Goal: Task Accomplishment & Management: Manage account settings

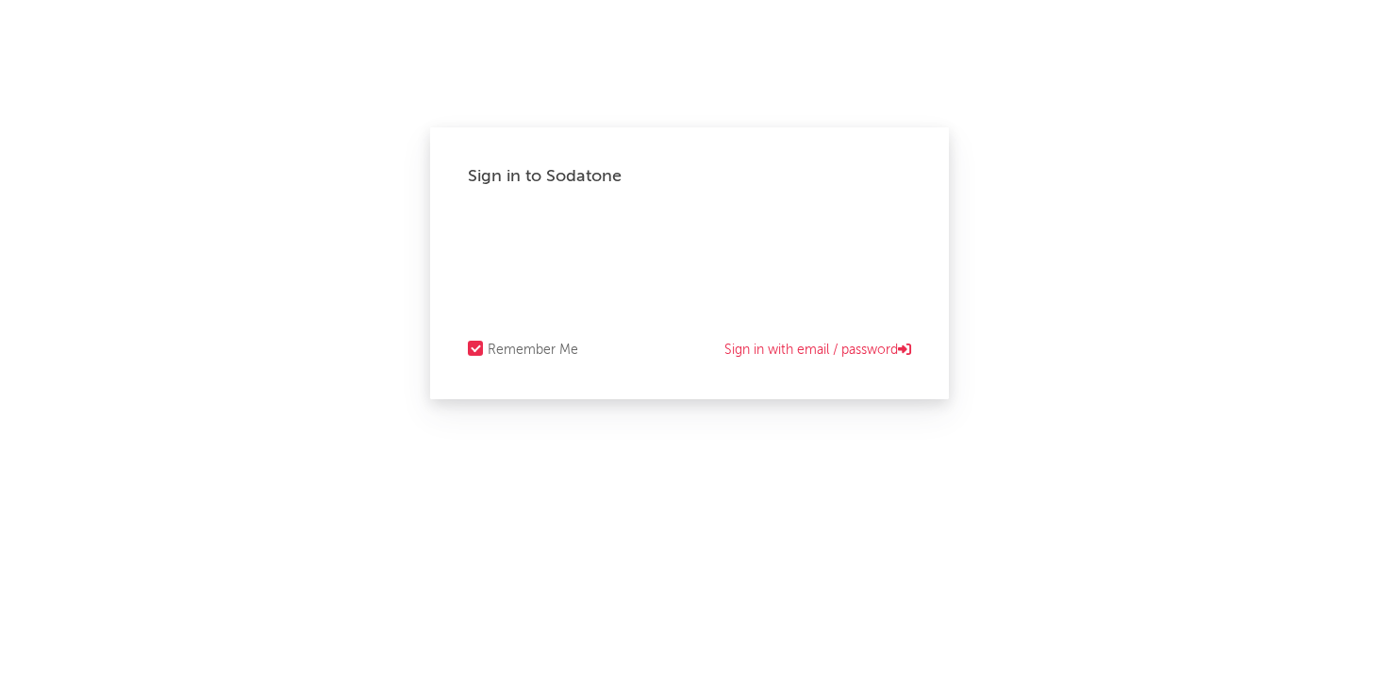
select select "recorded_music"
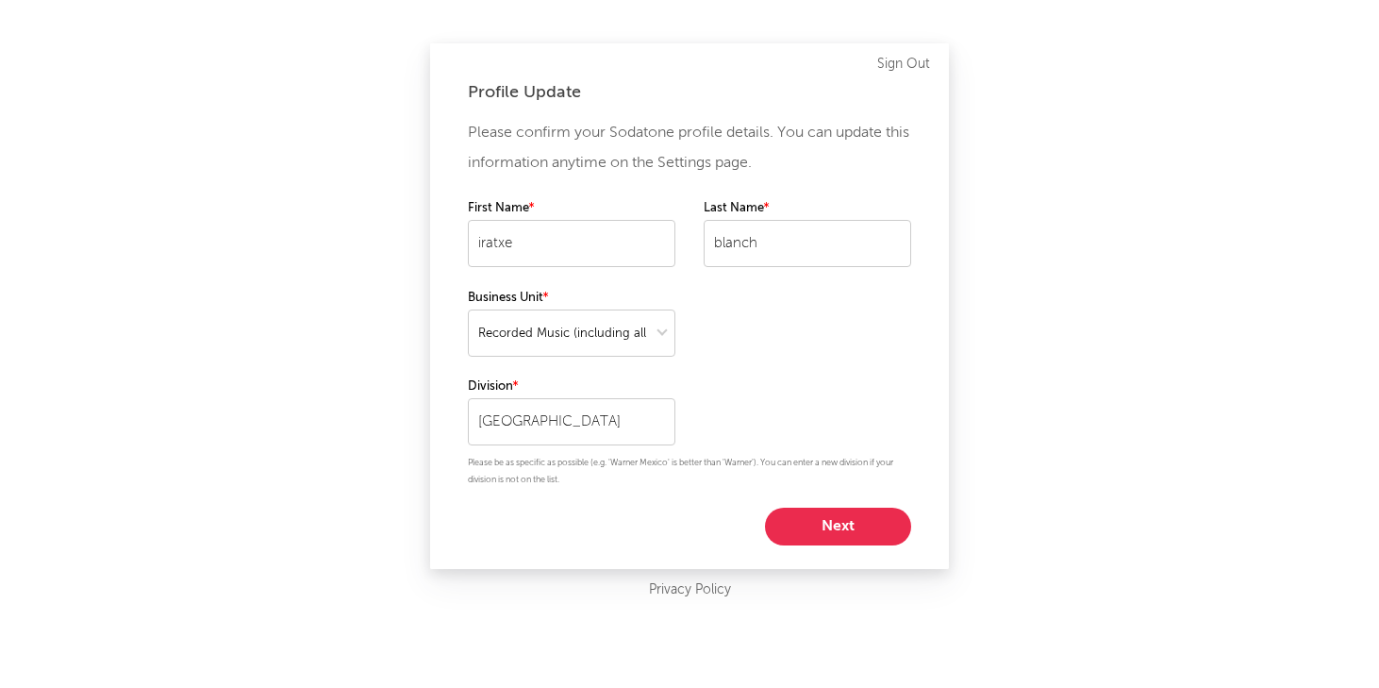
click at [806, 522] on button "Next" at bounding box center [838, 527] width 146 height 38
select select "manager"
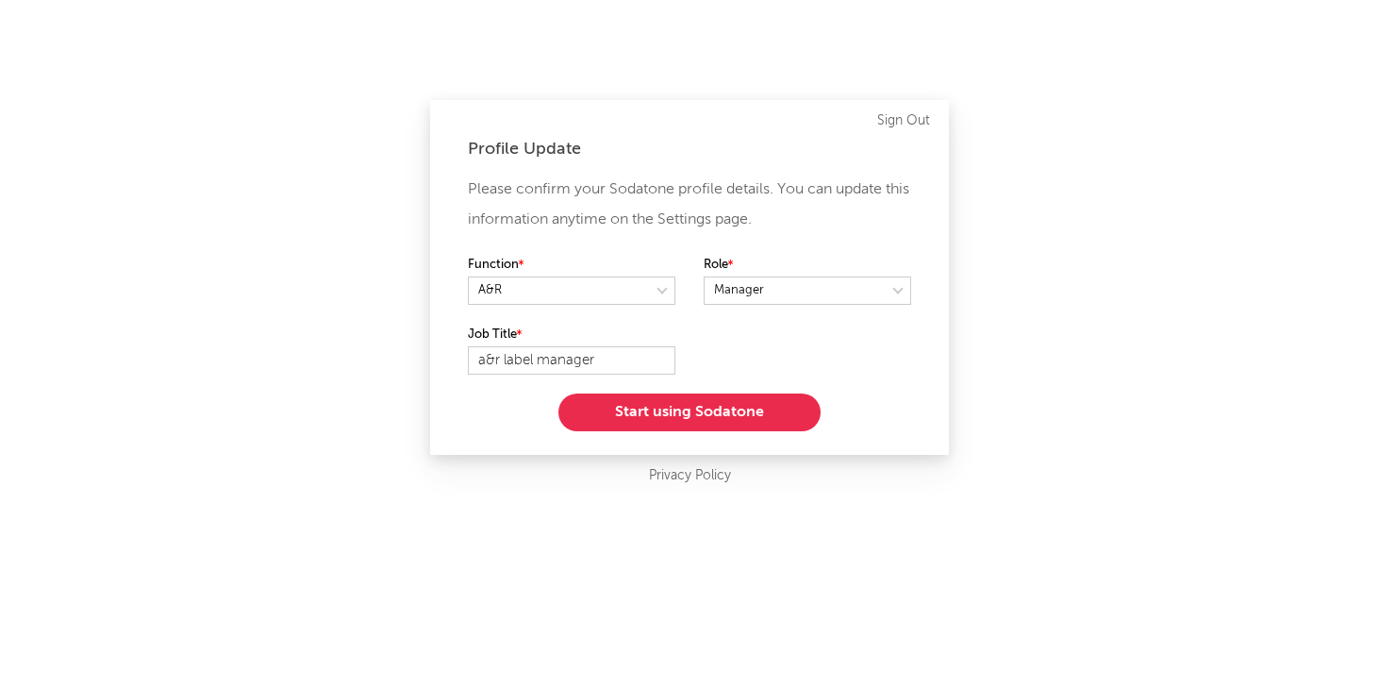
click at [719, 407] on button "Start using Sodatone" at bounding box center [689, 412] width 262 height 38
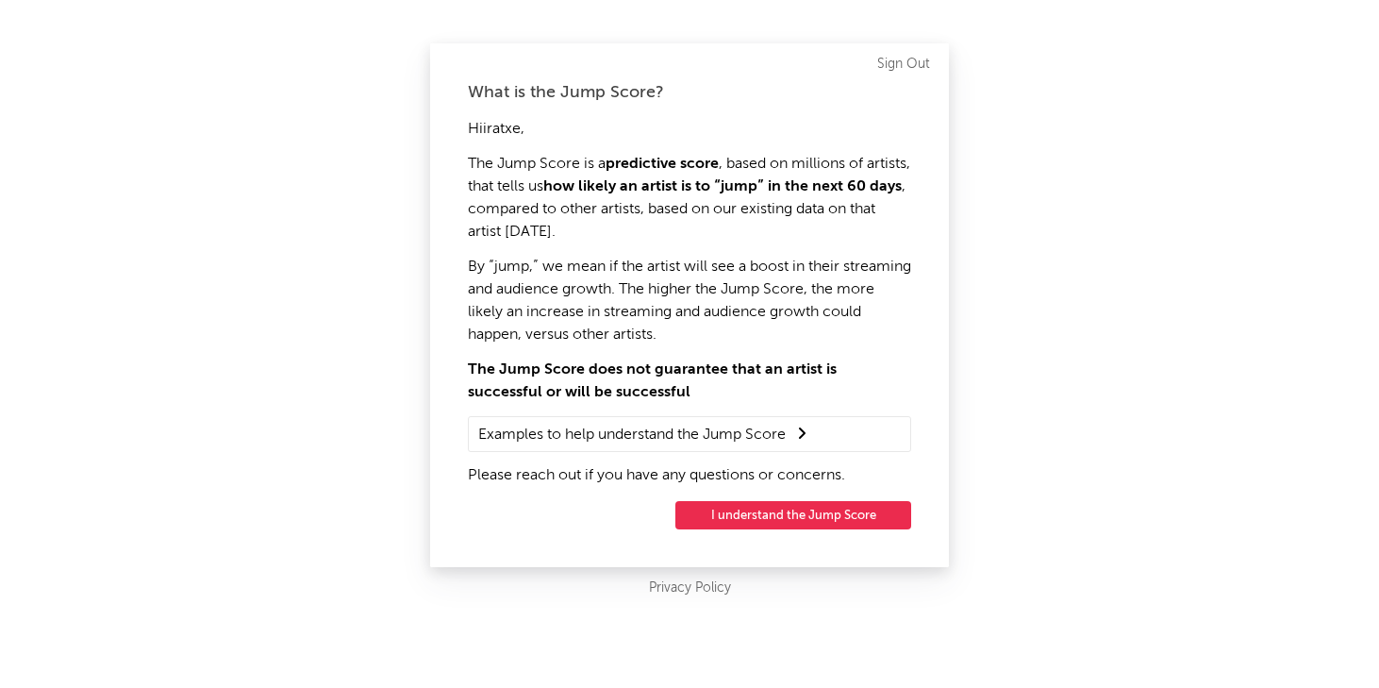
click at [802, 520] on button "I understand the Jump Score" at bounding box center [793, 515] width 236 height 28
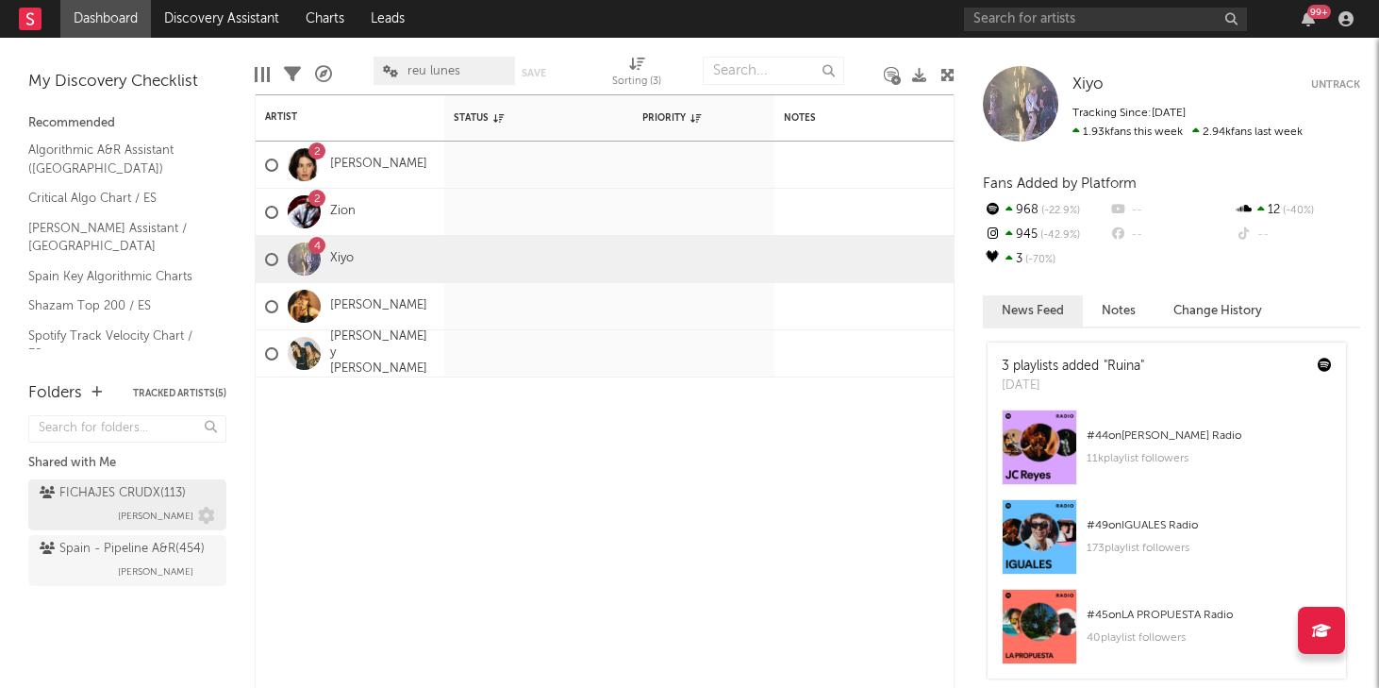
click at [137, 495] on div "FICHAJES CRUDX ( 113 )" at bounding box center [113, 493] width 146 height 23
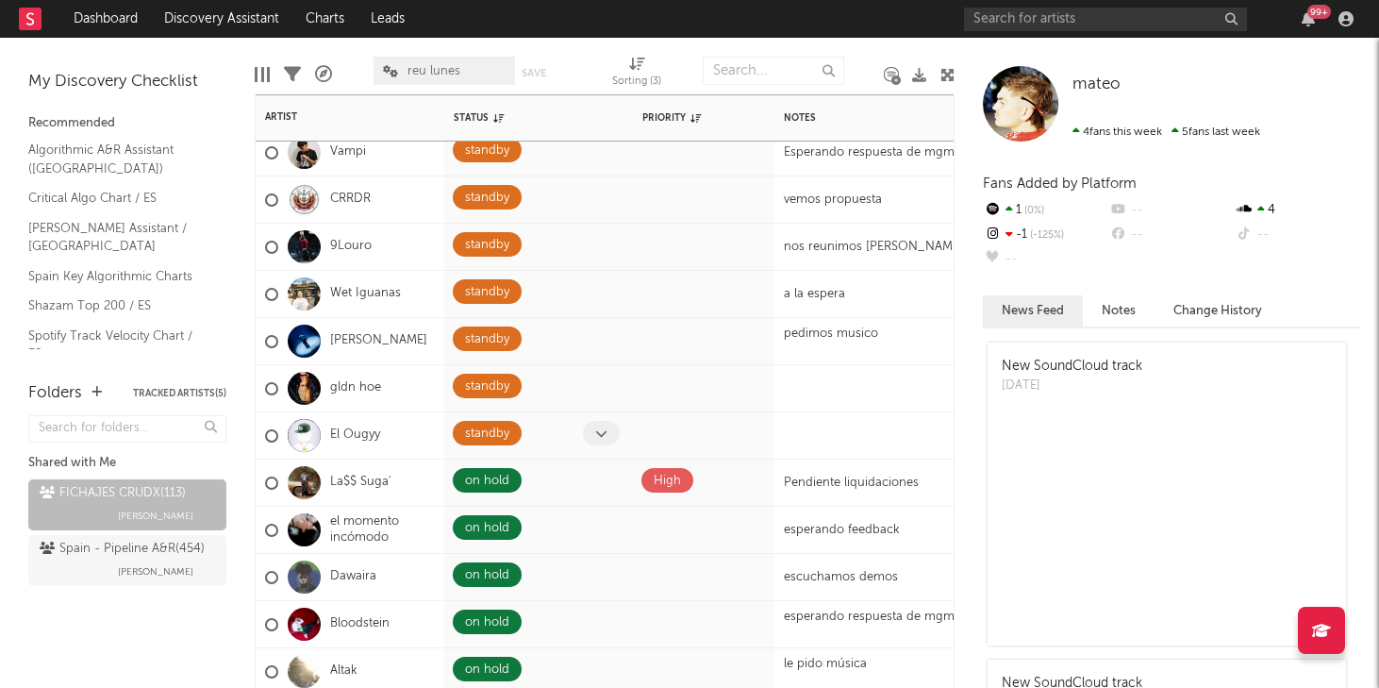
click at [599, 430] on icon at bounding box center [601, 433] width 12 height 12
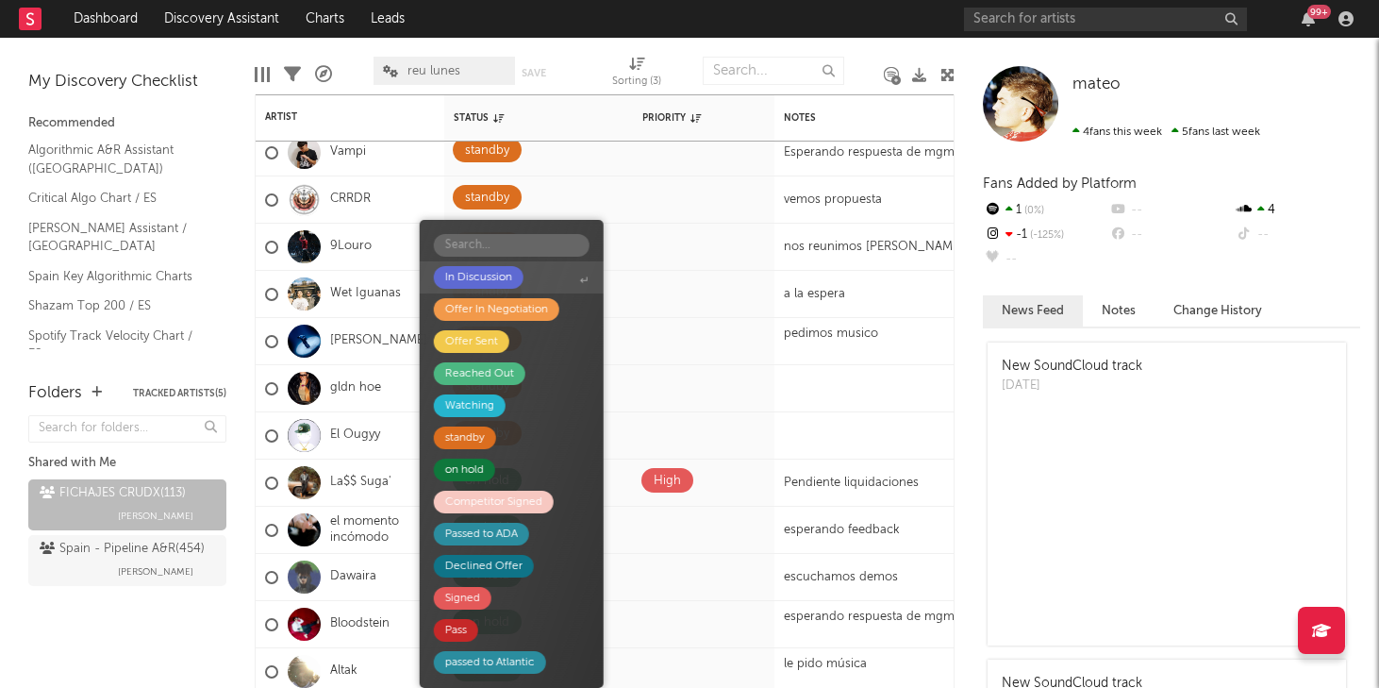
click at [520, 281] on div "In Discussion" at bounding box center [479, 277] width 90 height 23
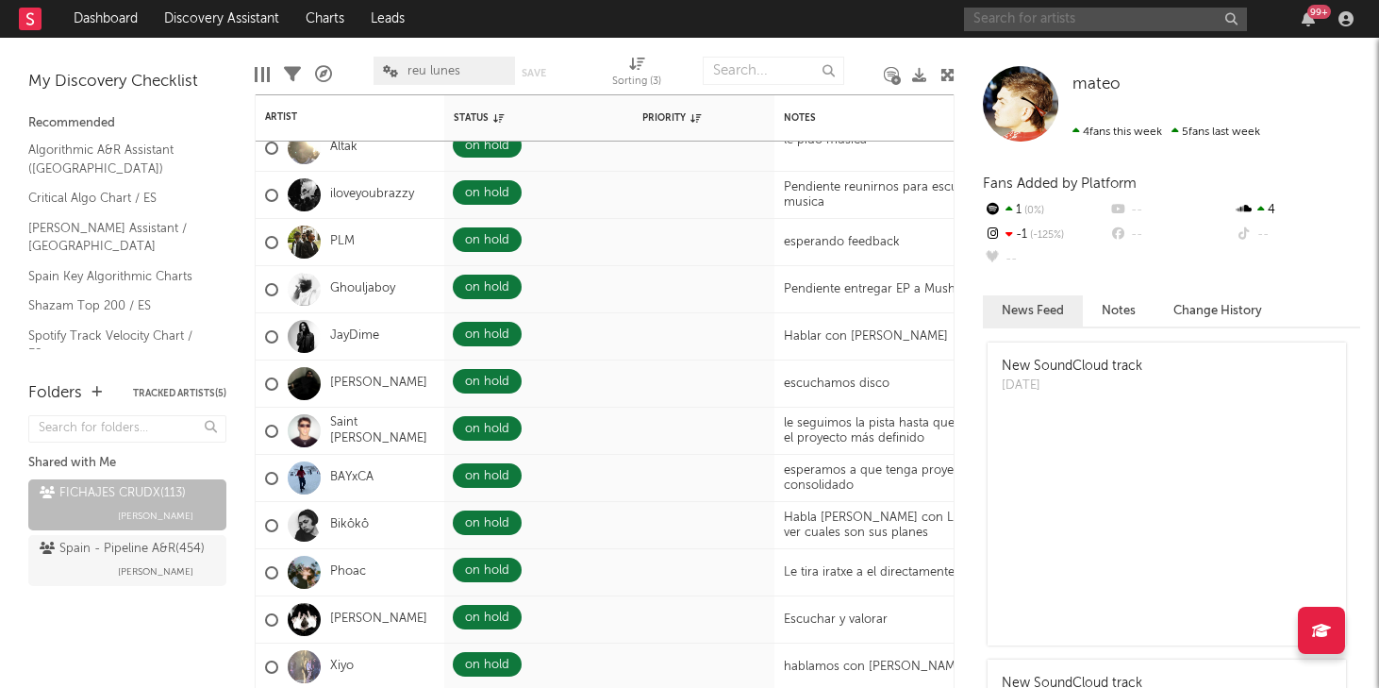
click at [1013, 20] on input "text" at bounding box center [1105, 20] width 283 height 24
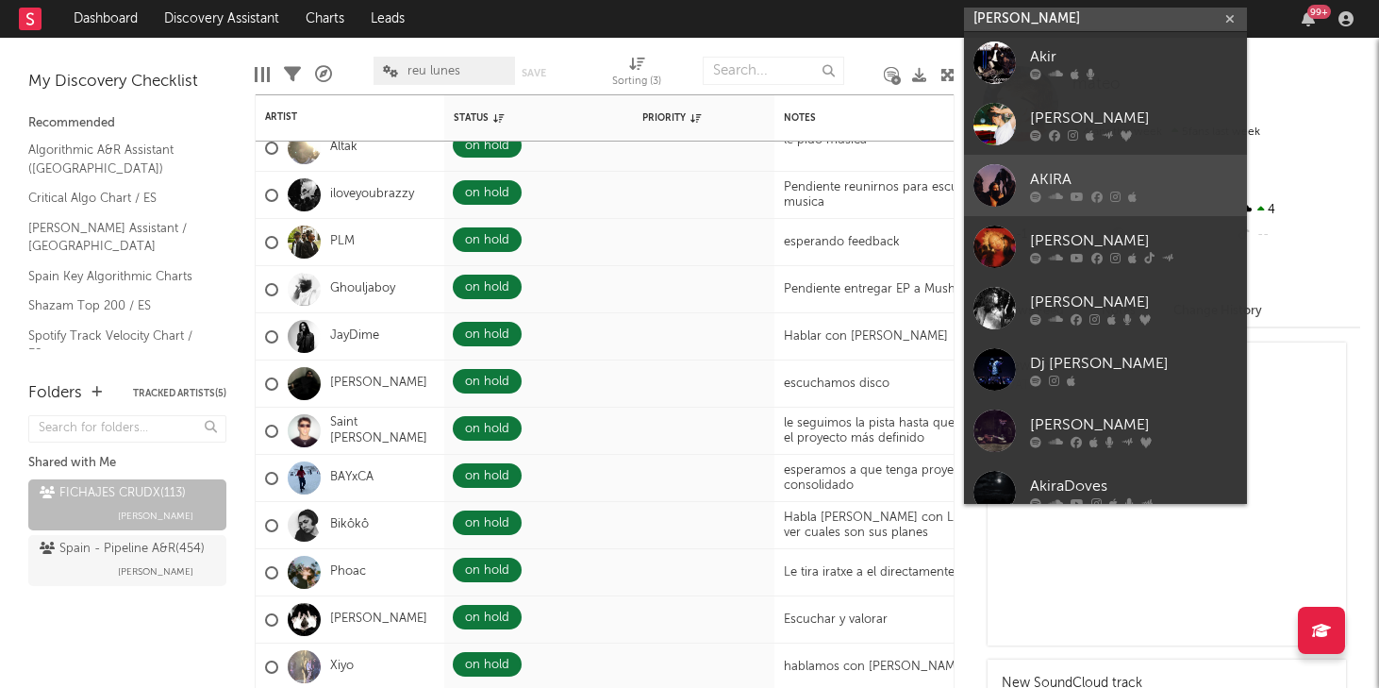
type input "[PERSON_NAME]"
click at [1056, 160] on link "AKIRA" at bounding box center [1105, 185] width 283 height 61
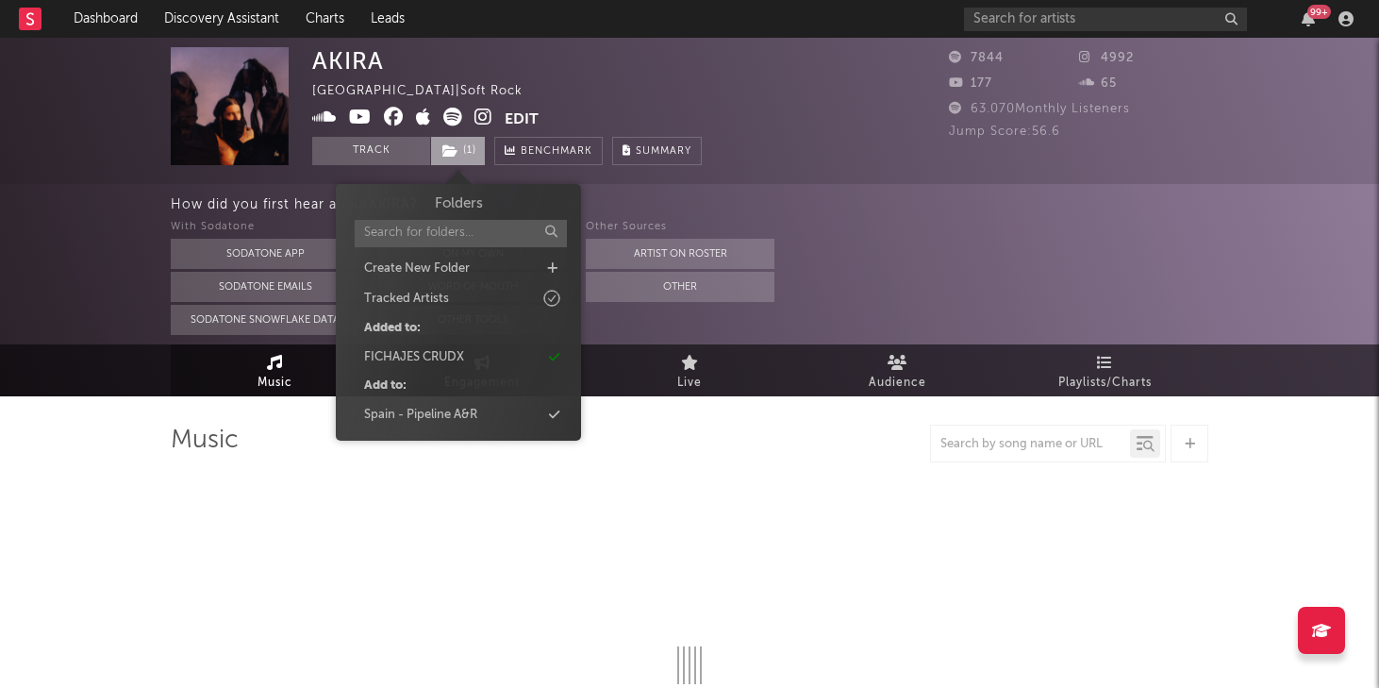
click at [469, 150] on span "( 1 )" at bounding box center [458, 151] width 56 height 28
select select "6m"
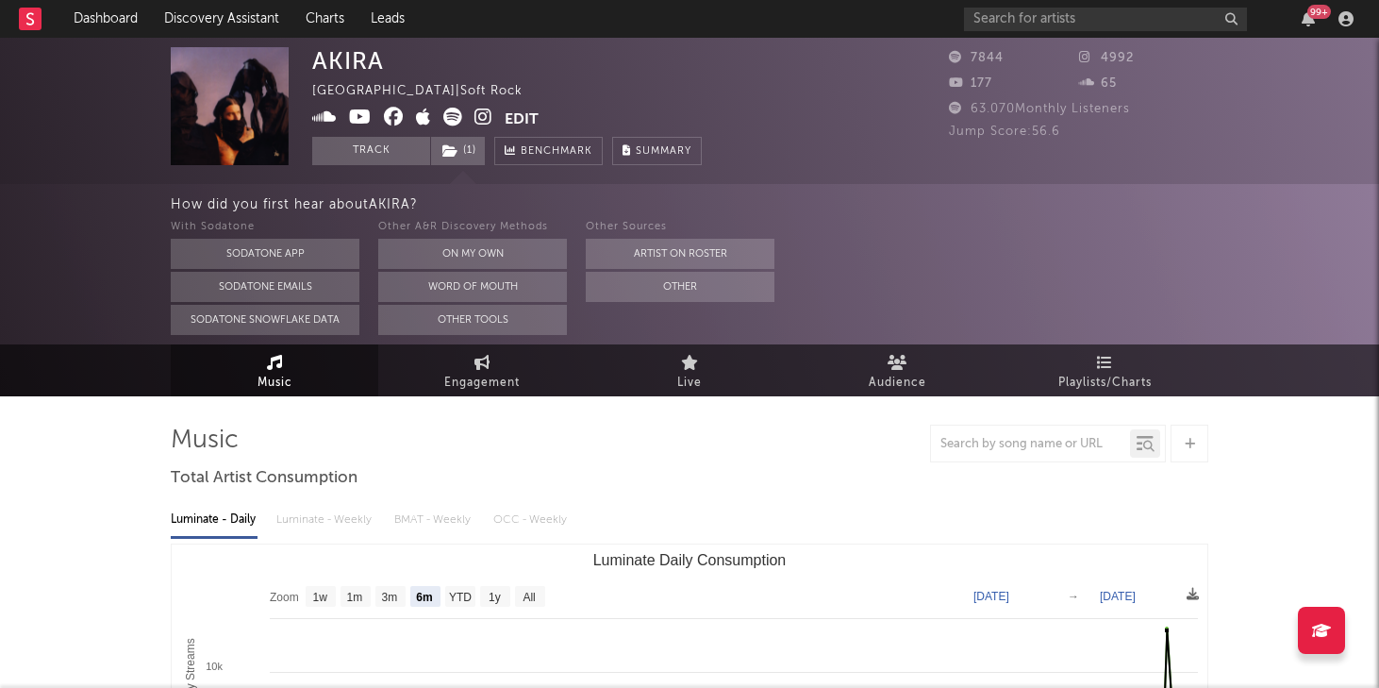
click at [825, 189] on div "How did you first hear about [PERSON_NAME] ? With Sodatone Sodatone App Sodaton…" at bounding box center [775, 264] width 1208 height 160
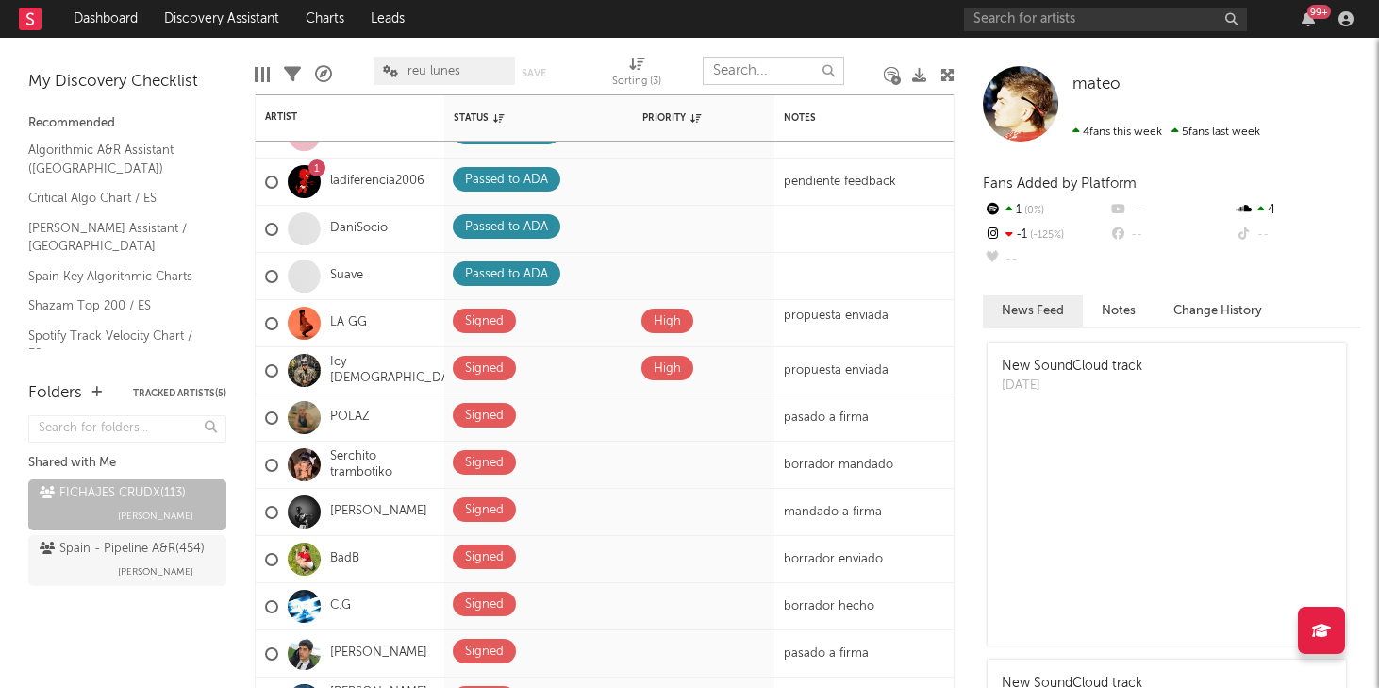
click at [725, 70] on input "text" at bounding box center [774, 71] width 142 height 28
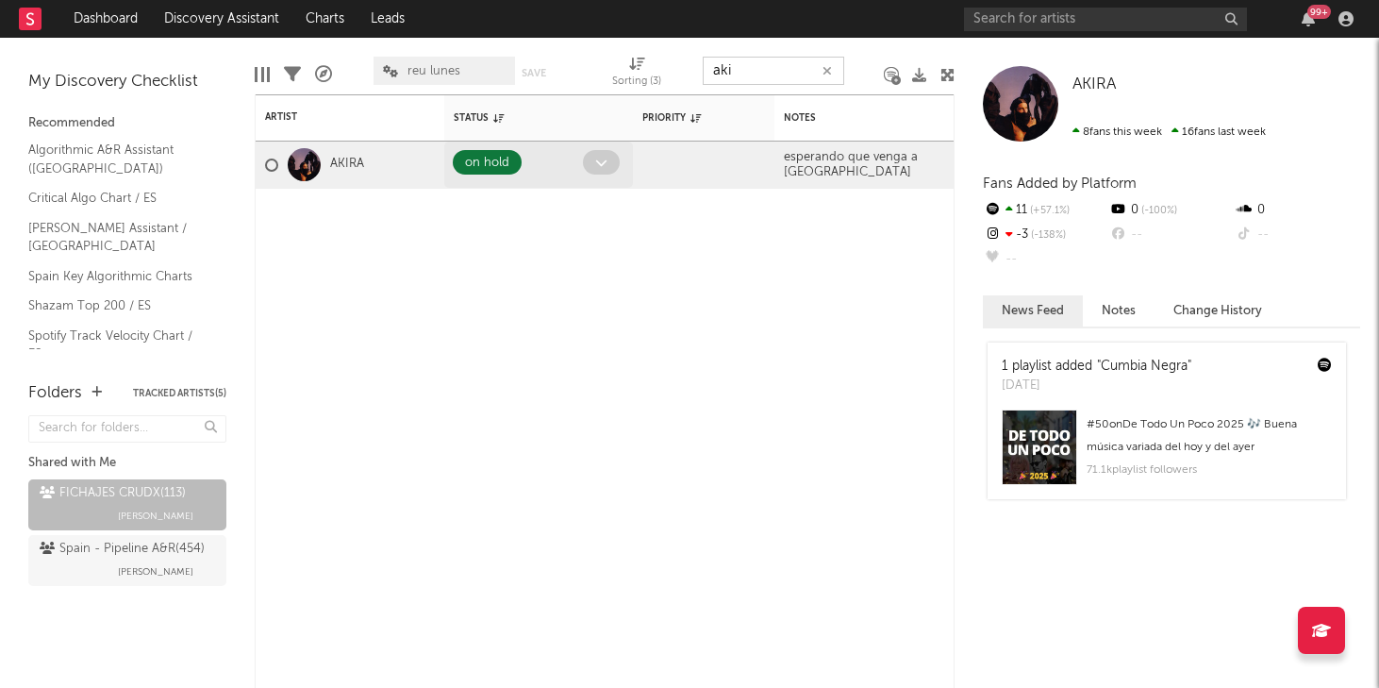
type input "aki"
click at [604, 165] on icon at bounding box center [601, 163] width 12 height 12
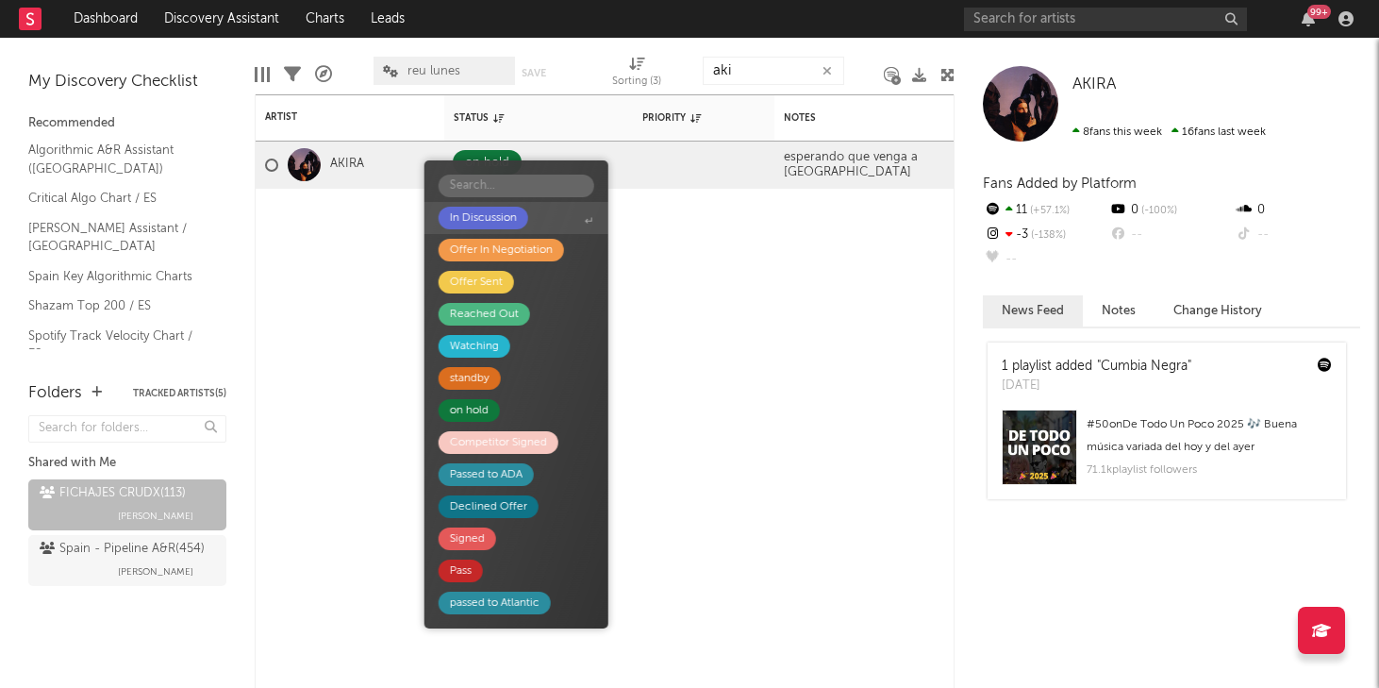
click at [505, 226] on div "In Discussion" at bounding box center [483, 218] width 67 height 23
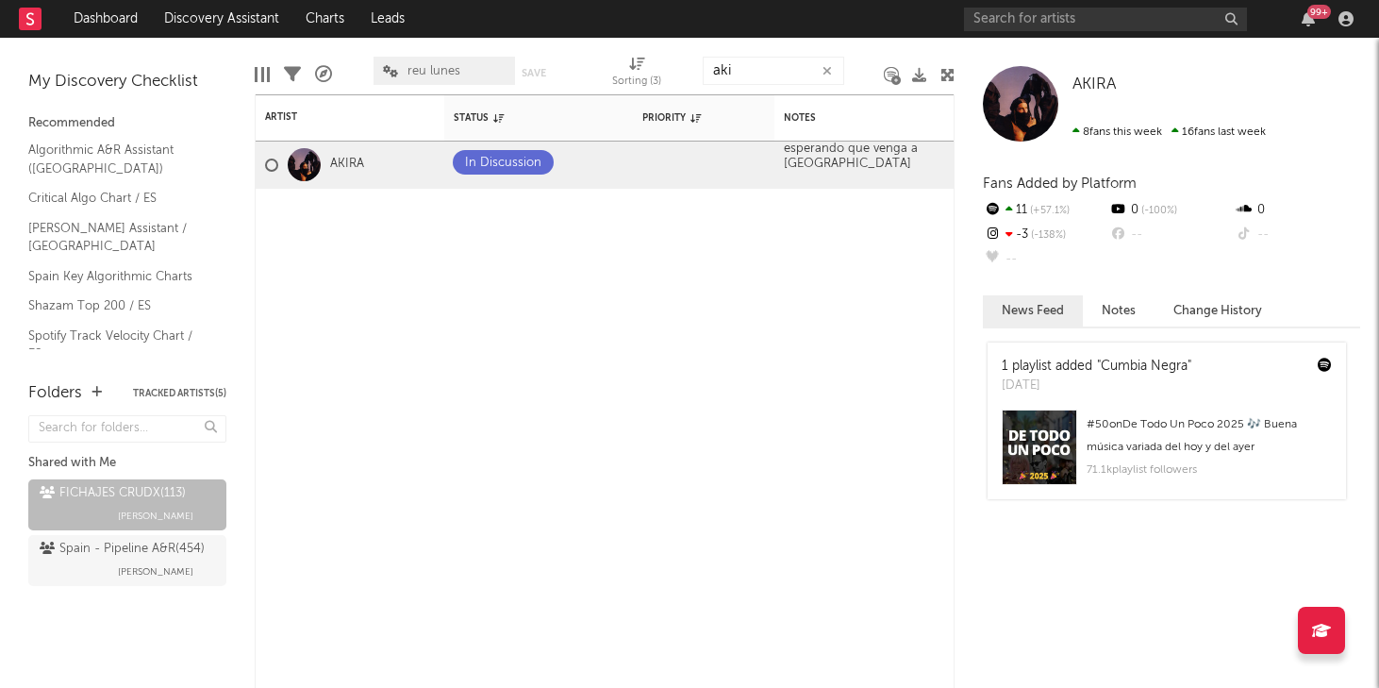
click at [825, 75] on icon "button" at bounding box center [827, 71] width 9 height 12
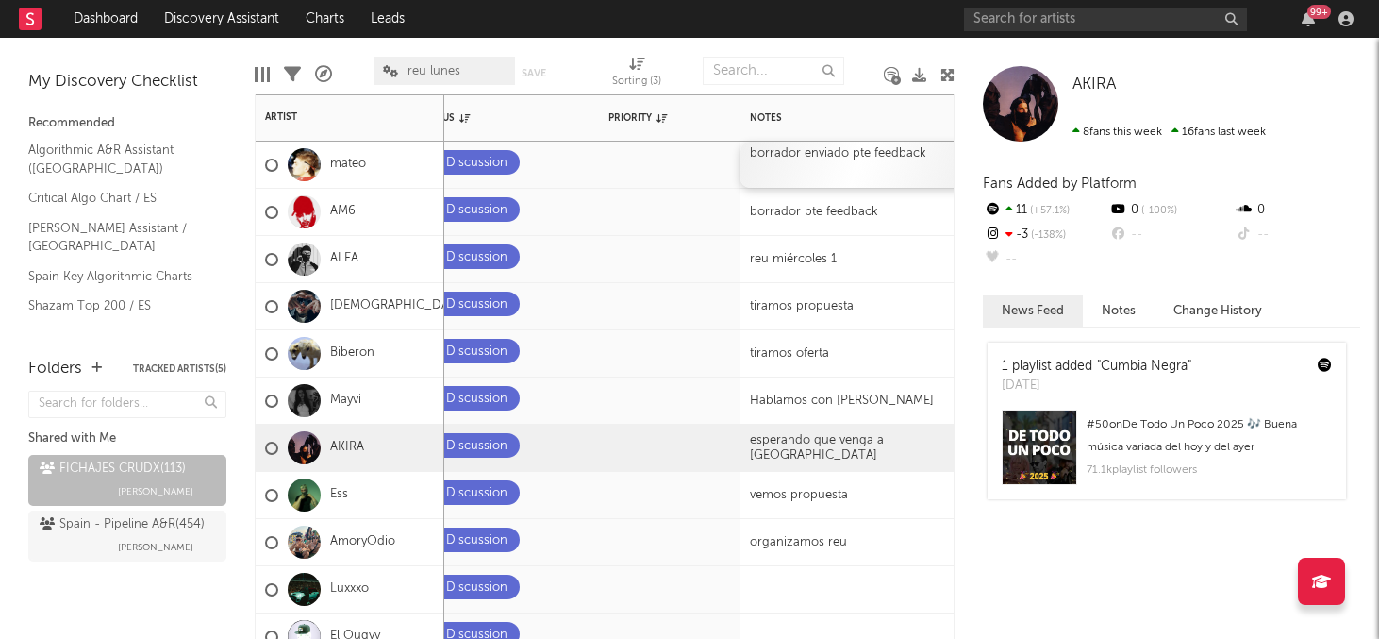
click at [818, 161] on div "borrador enviado pte feedback" at bounding box center [859, 165] width 236 height 46
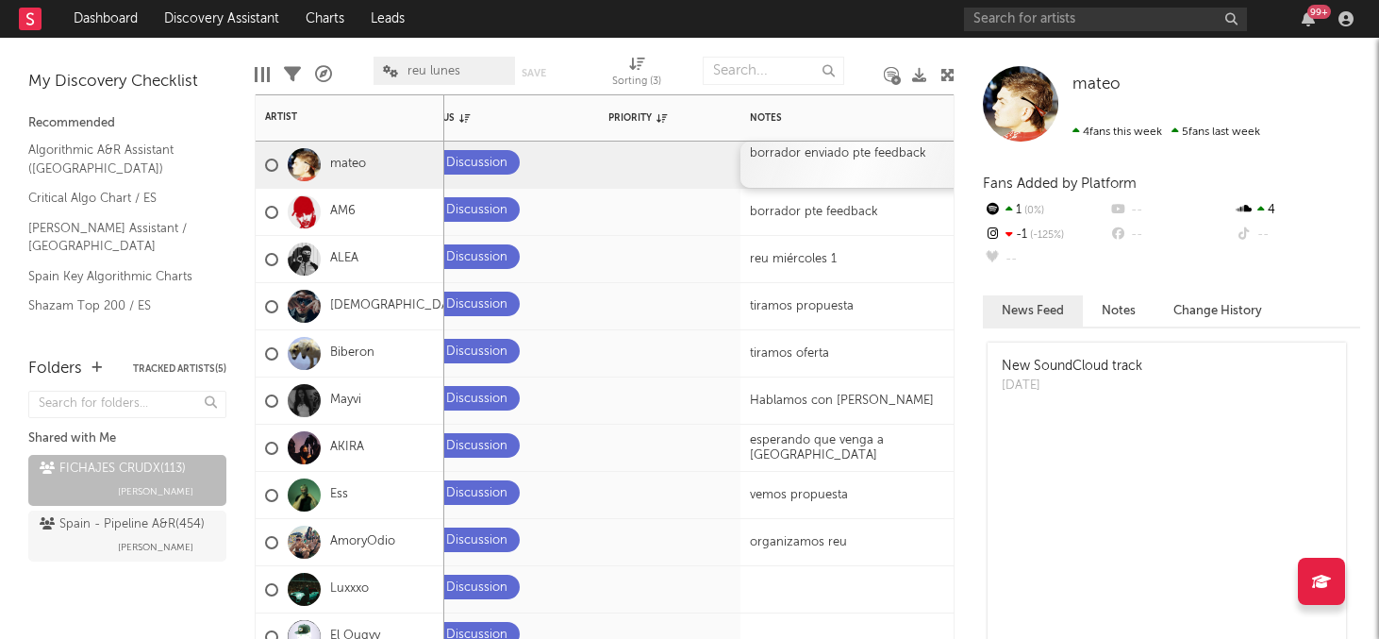
click at [818, 161] on div "borrador enviado pte feedback" at bounding box center [859, 165] width 236 height 46
click at [928, 211] on div "borrador pte feedback" at bounding box center [859, 212] width 236 height 46
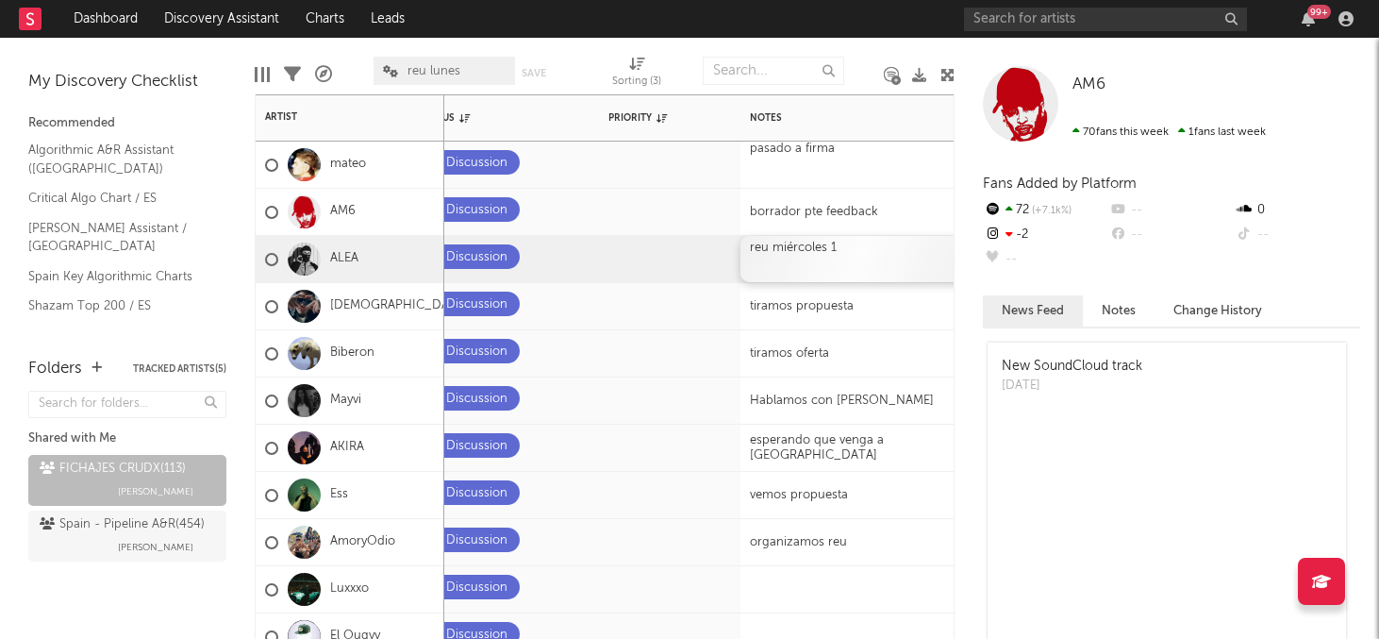
click at [824, 243] on div "reu miércoles 1" at bounding box center [859, 259] width 236 height 46
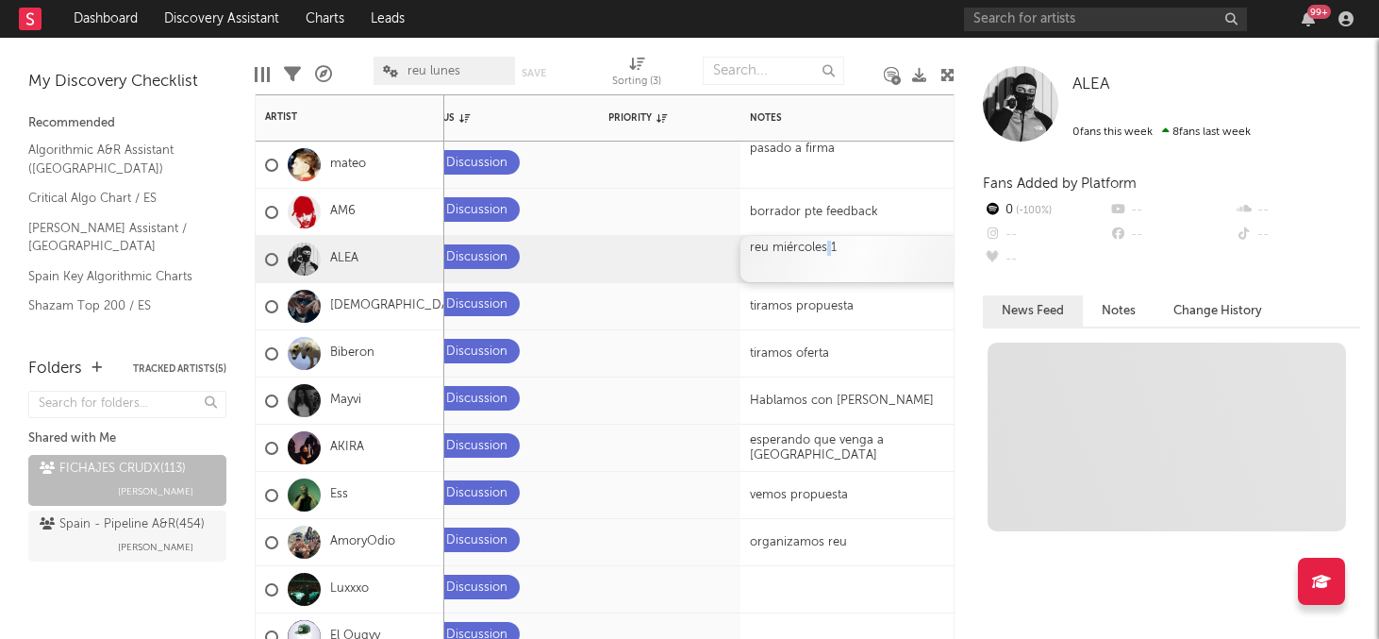
click at [824, 243] on div "reu miércoles 1" at bounding box center [859, 259] width 236 height 46
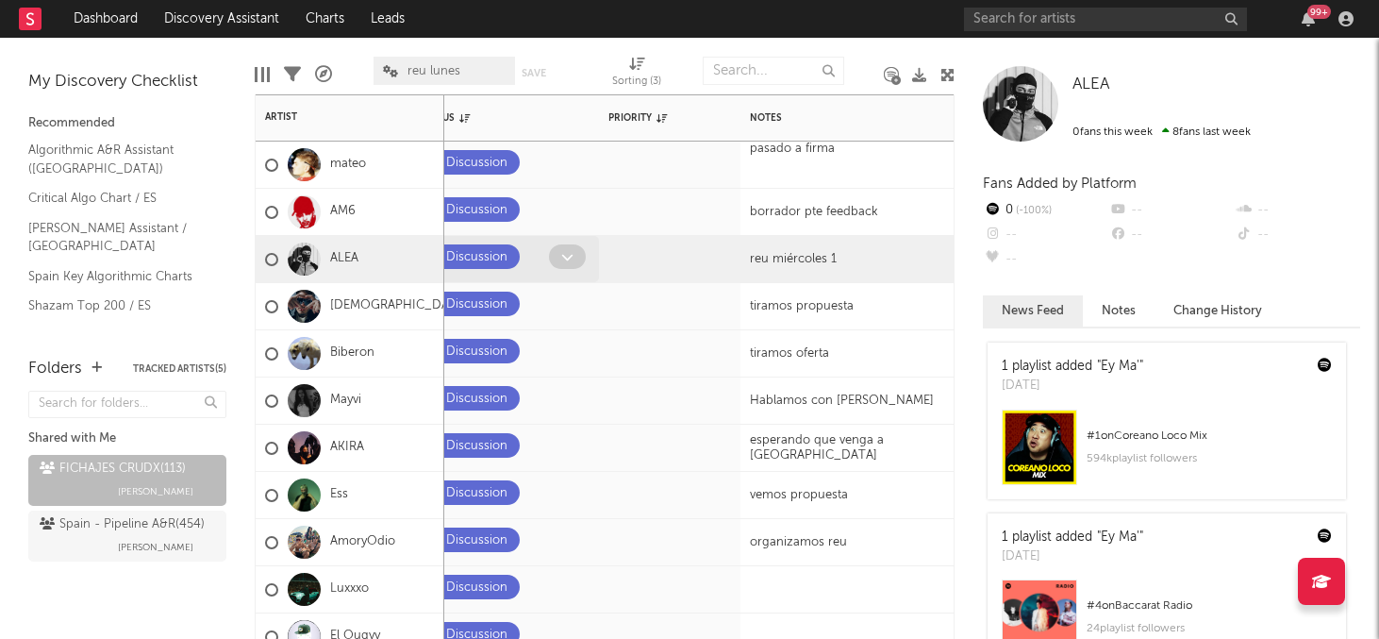
click at [561, 260] on icon at bounding box center [567, 257] width 12 height 12
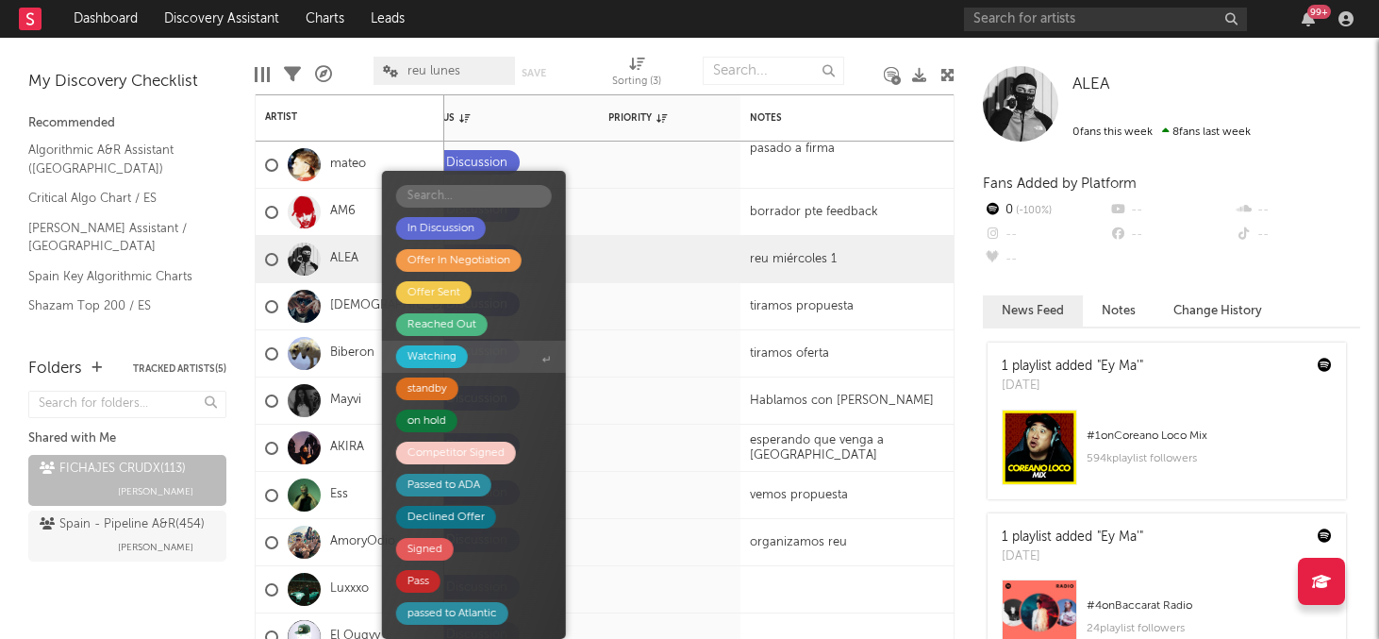
click at [449, 353] on div "Watching" at bounding box center [432, 356] width 49 height 23
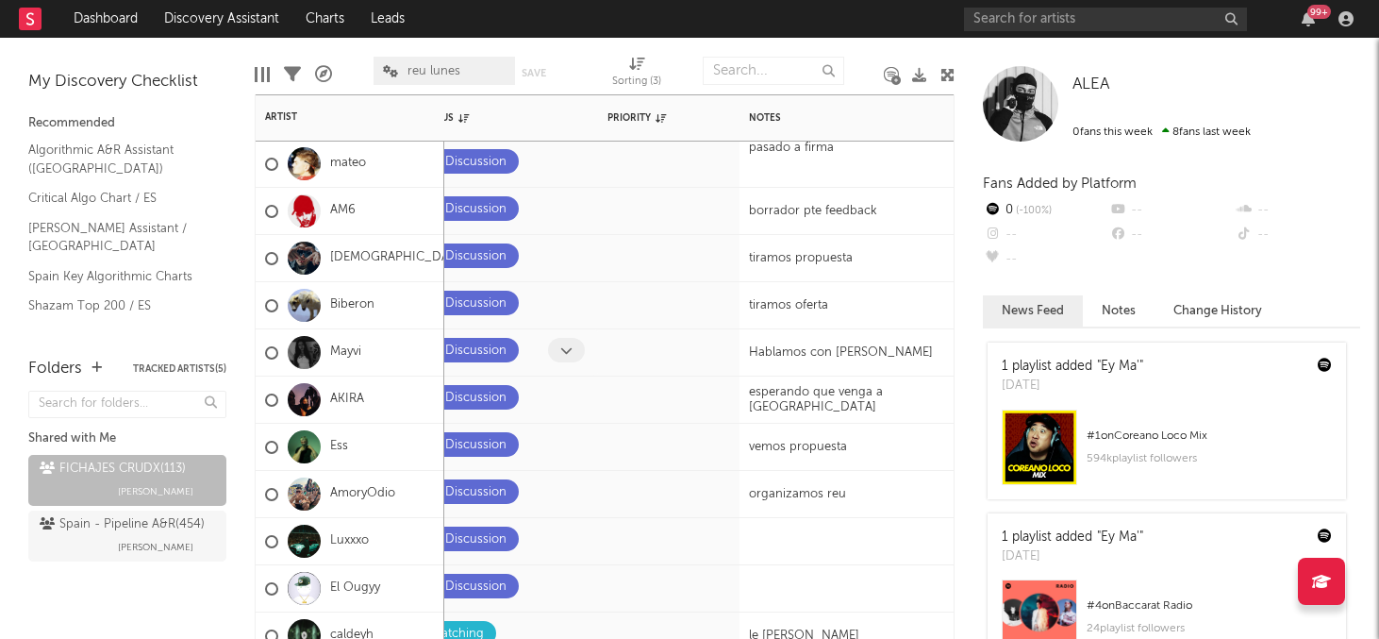
click at [559, 345] on span at bounding box center [566, 350] width 37 height 25
click at [812, 340] on div "Hablamos con [PERSON_NAME]" at bounding box center [858, 352] width 236 height 46
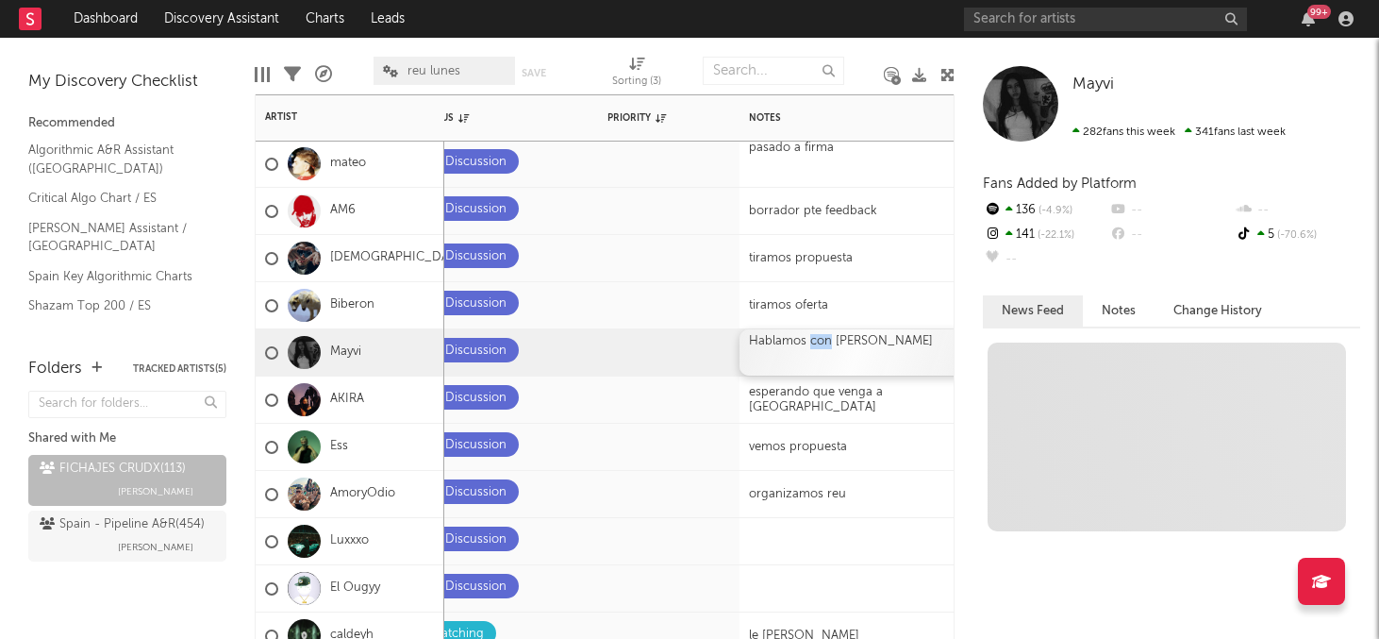
click at [812, 340] on div "Hablamos con [PERSON_NAME]" at bounding box center [858, 352] width 236 height 46
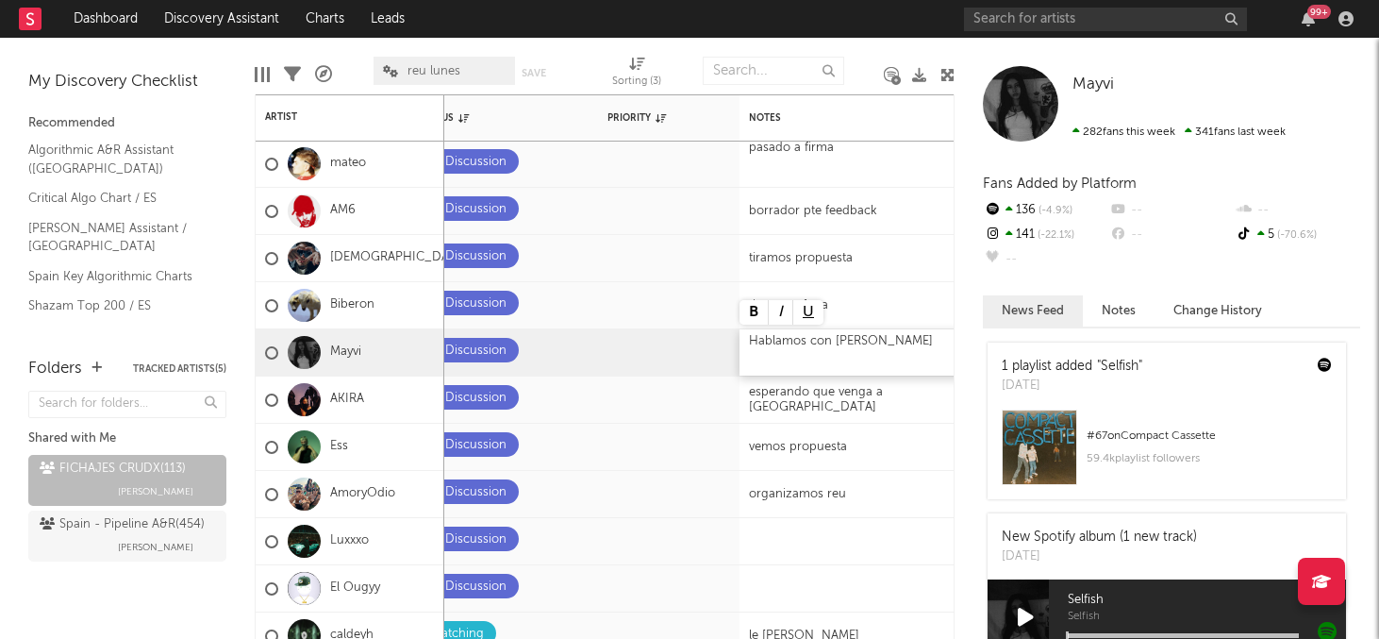
click at [903, 350] on div "Hablamos con [PERSON_NAME]" at bounding box center [858, 352] width 236 height 46
click at [831, 340] on div "Hablamos con [PERSON_NAME]" at bounding box center [858, 352] width 236 height 46
click at [834, 338] on div "Hablamos con [PERSON_NAME]" at bounding box center [858, 352] width 236 height 46
drag, startPoint x: 834, startPoint y: 338, endPoint x: 912, endPoint y: 353, distance: 79.7
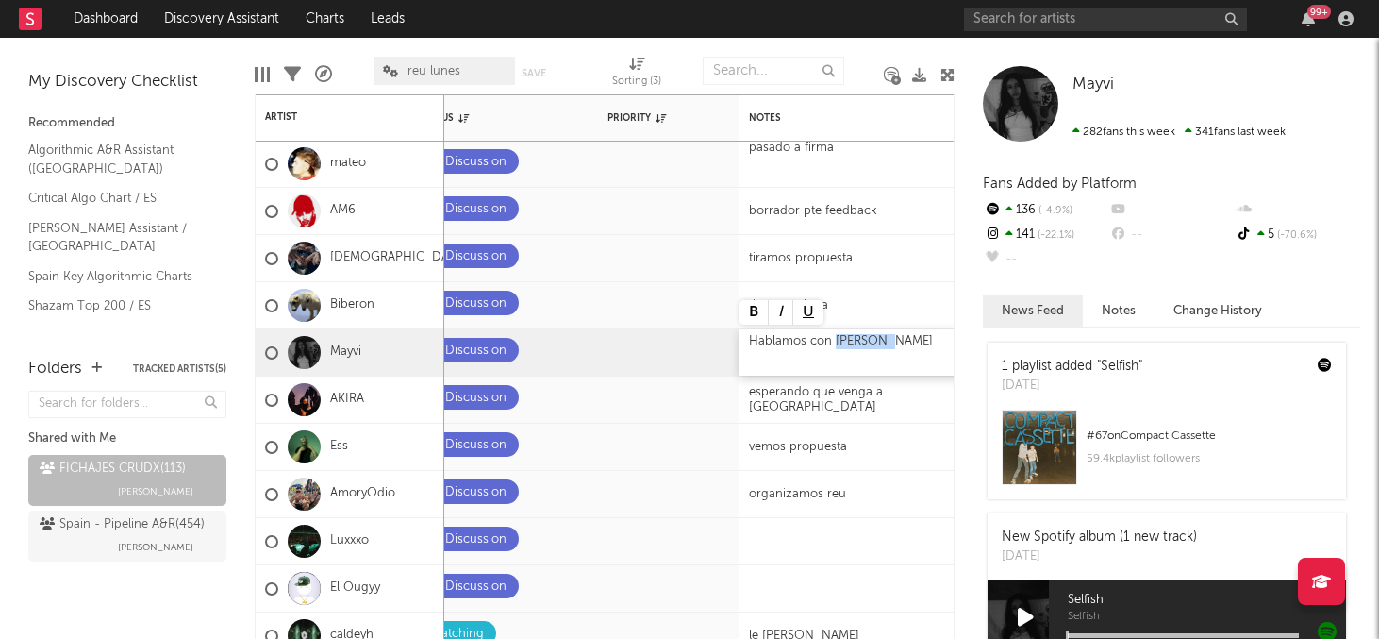
click at [912, 353] on div "Hablamos con [PERSON_NAME]" at bounding box center [858, 352] width 236 height 46
click at [877, 392] on div "esperando que venga a [GEOGRAPHIC_DATA]" at bounding box center [858, 399] width 236 height 46
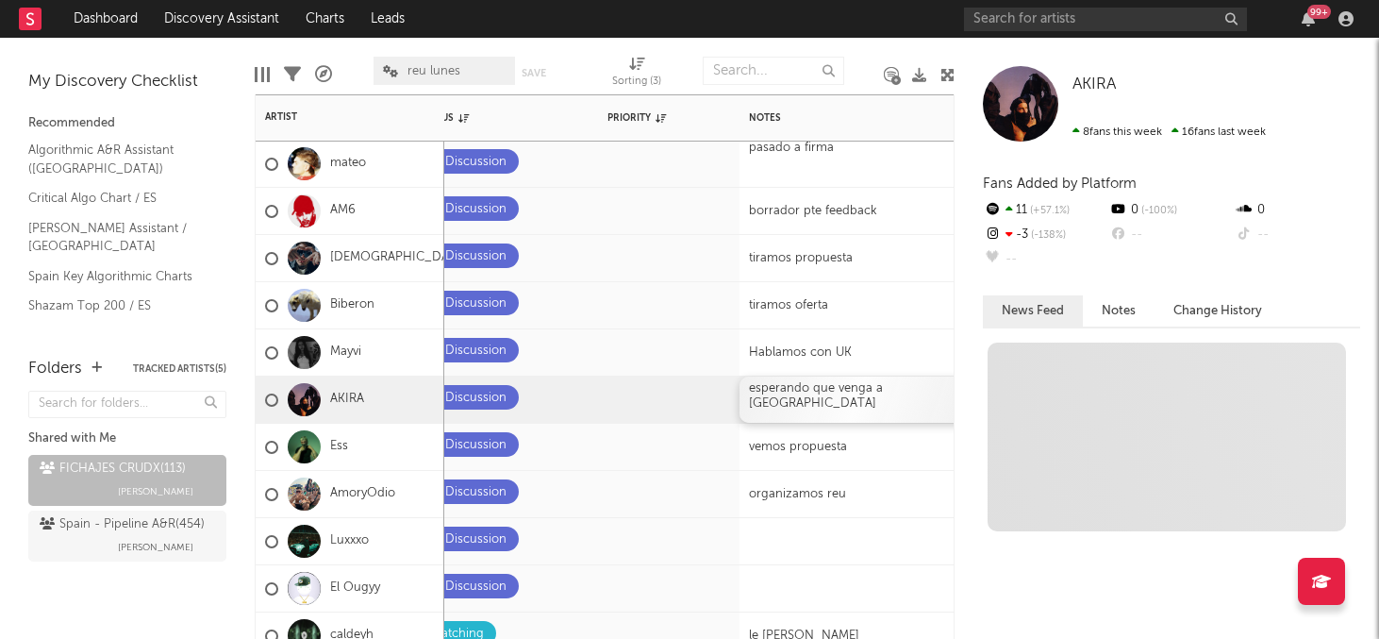
click at [877, 392] on div "esperando que venga a [GEOGRAPHIC_DATA]" at bounding box center [858, 399] width 236 height 46
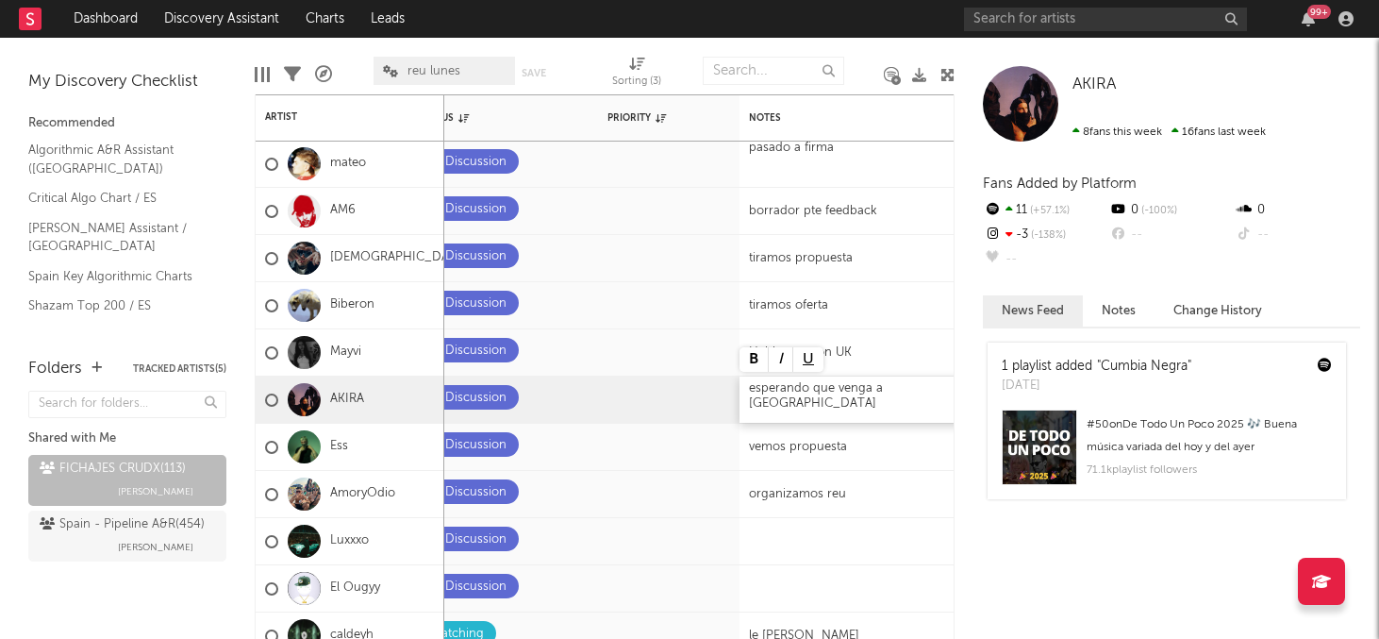
click at [826, 392] on div "esperando que venga a [GEOGRAPHIC_DATA]" at bounding box center [858, 399] width 236 height 46
click at [881, 385] on div "esperando que venga a [GEOGRAPHIC_DATA]" at bounding box center [858, 399] width 236 height 46
click at [870, 388] on div "esperando que venga a [GEOGRAPHIC_DATA]" at bounding box center [858, 399] width 236 height 46
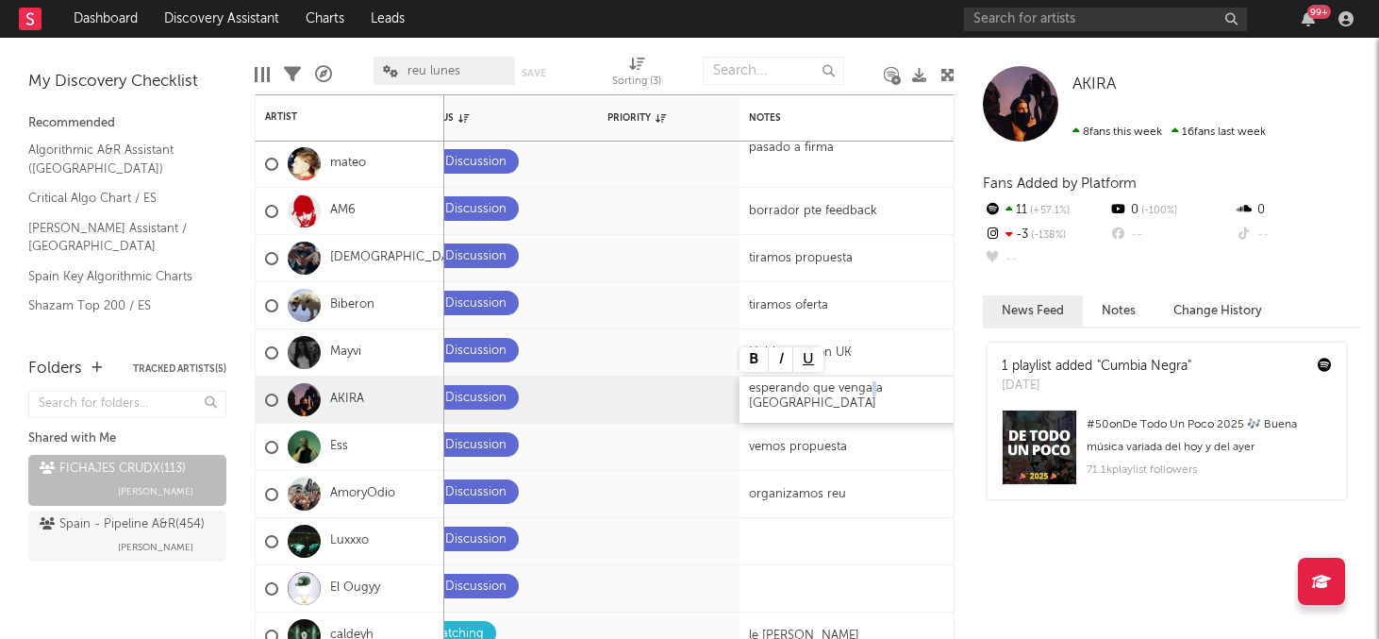
click at [870, 388] on div "esperando que venga a [GEOGRAPHIC_DATA]" at bounding box center [858, 399] width 236 height 46
click at [873, 442] on div "vemos propuesta" at bounding box center [857, 435] width 217 height 15
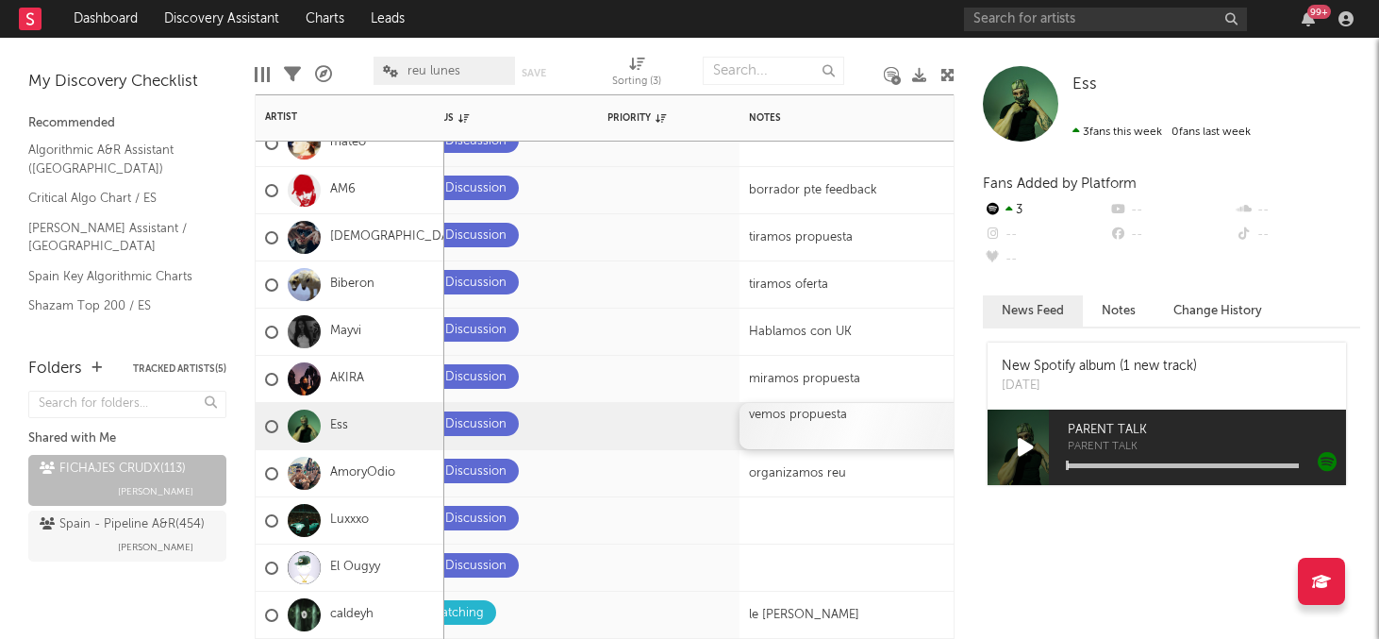
click at [842, 418] on div "vemos propuesta" at bounding box center [857, 415] width 217 height 15
click at [800, 412] on div "vemos propuesta" at bounding box center [857, 415] width 217 height 15
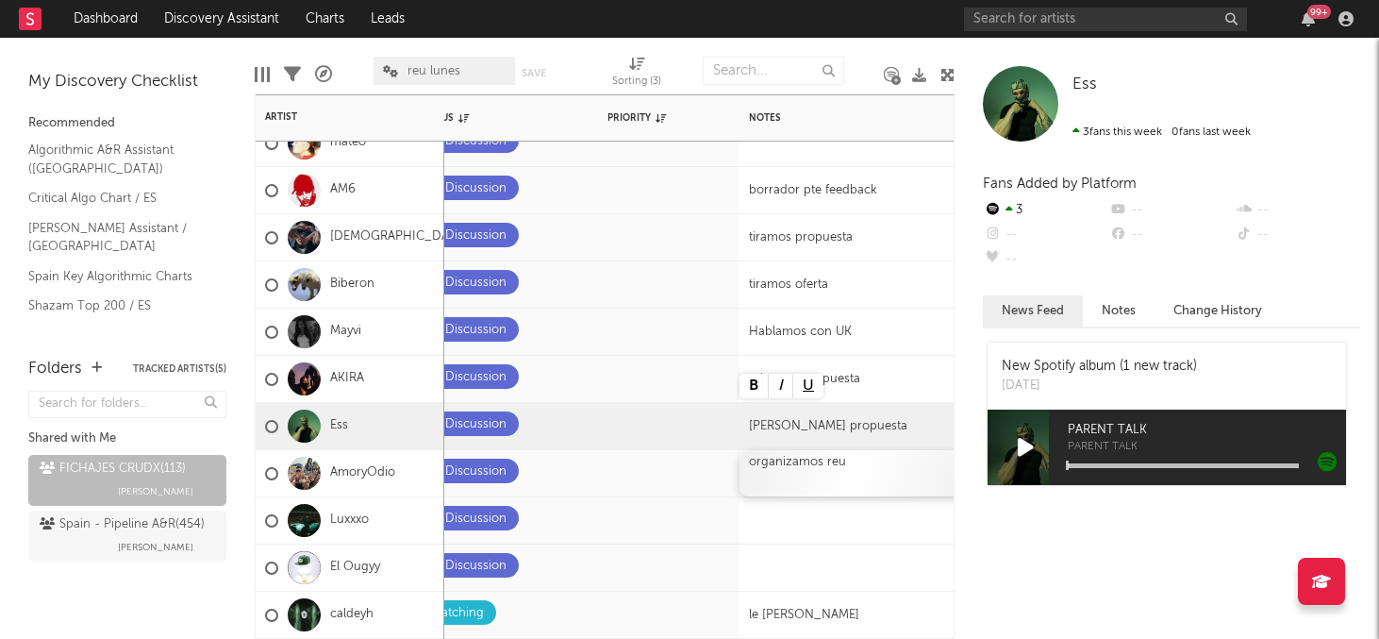
click at [808, 461] on div "organizamos reu" at bounding box center [858, 473] width 236 height 46
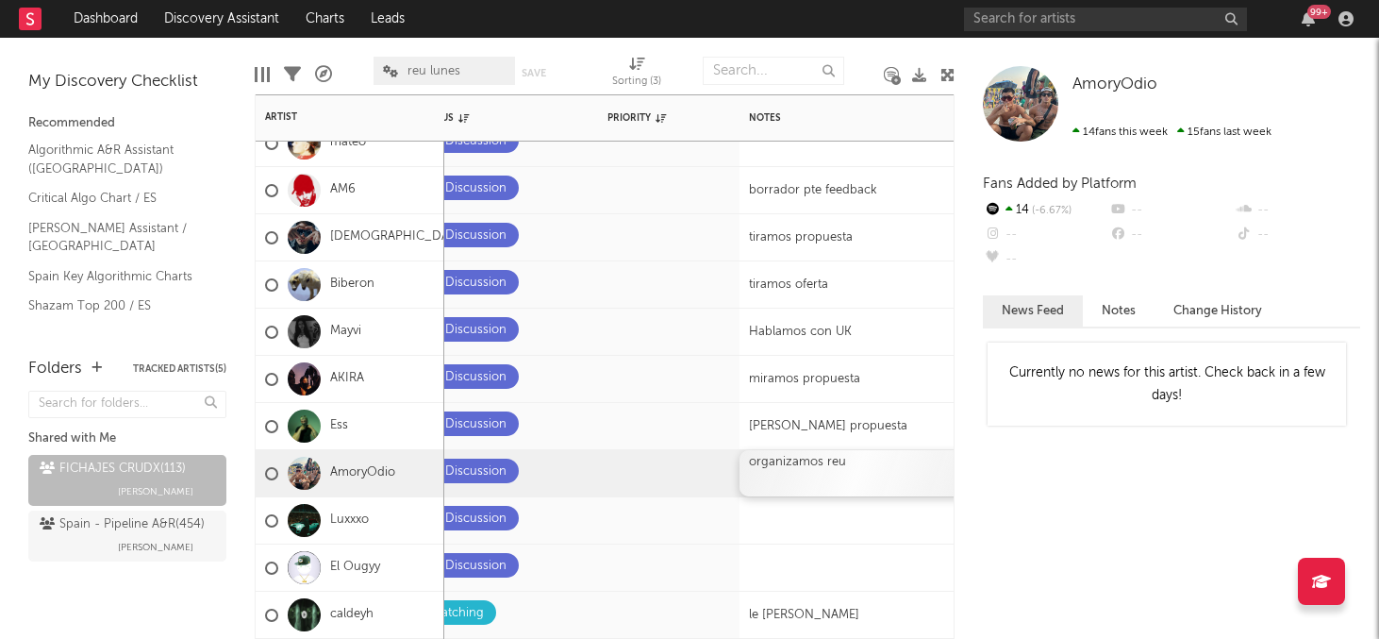
click at [778, 460] on div "organizamos reu" at bounding box center [858, 473] width 236 height 46
click at [856, 463] on div "organizamos reu" at bounding box center [858, 473] width 236 height 46
click at [789, 466] on div "organizamos reu" at bounding box center [858, 473] width 236 height 46
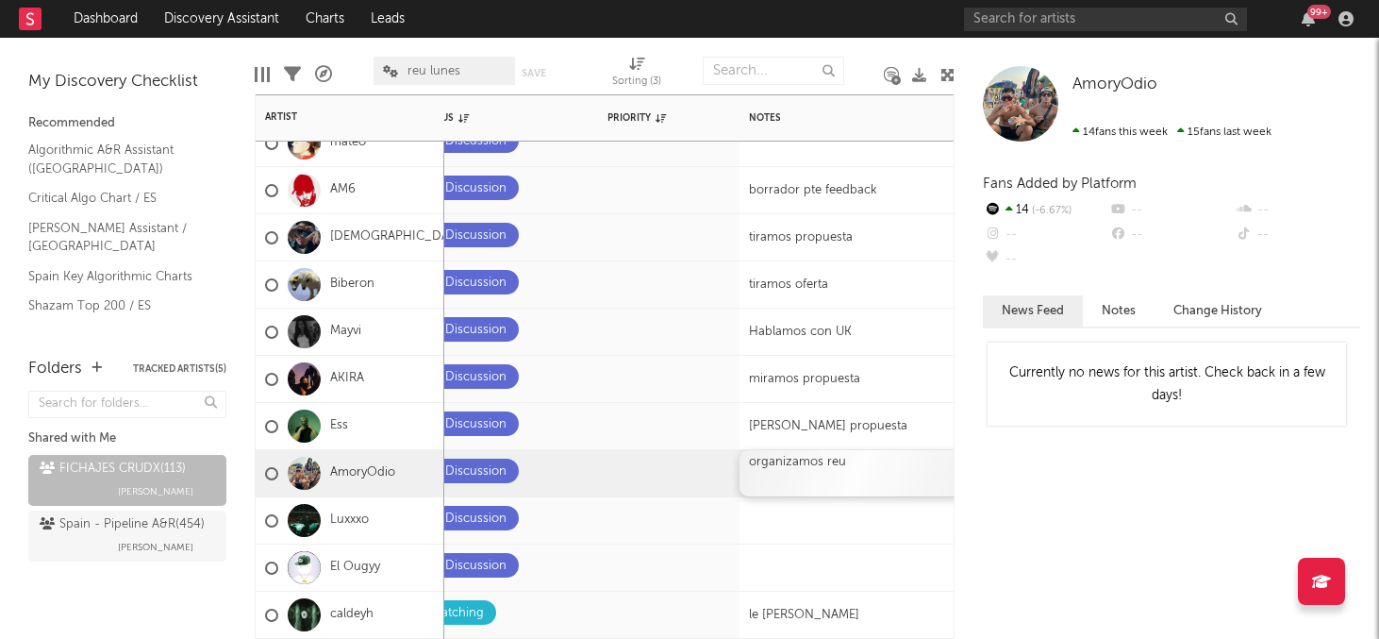
click at [788, 458] on div "organizamos reu" at bounding box center [858, 473] width 236 height 46
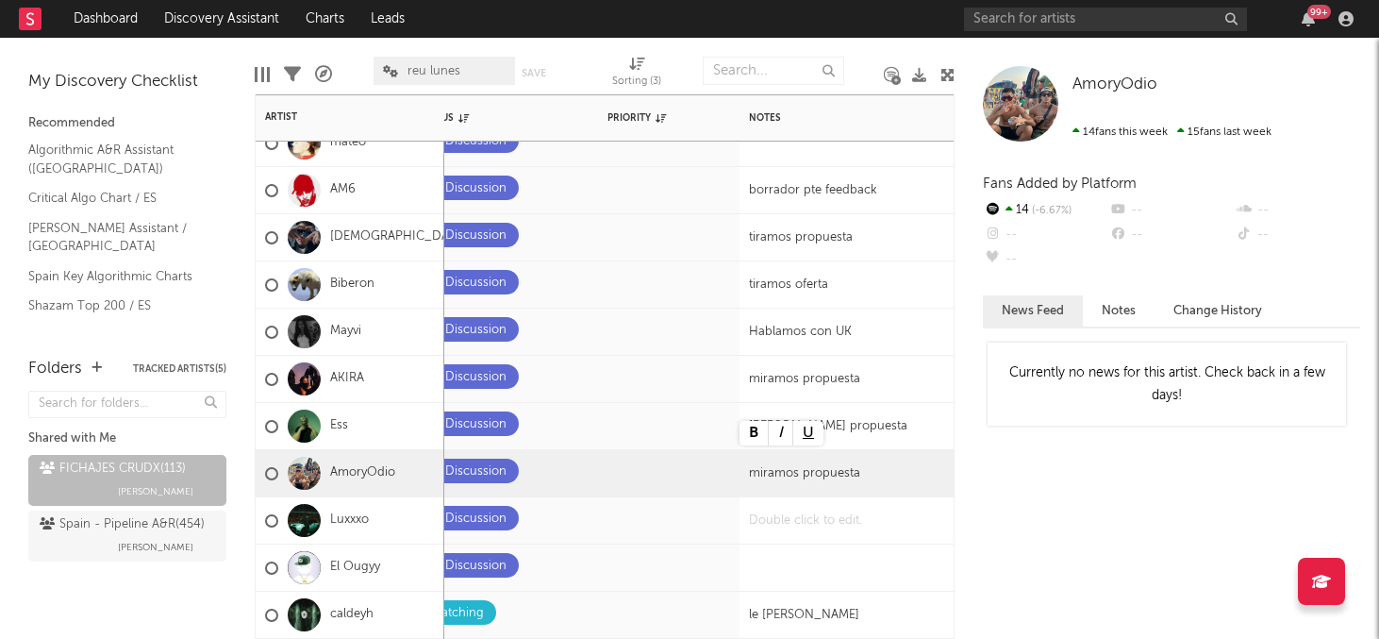
click at [790, 512] on div at bounding box center [858, 520] width 236 height 46
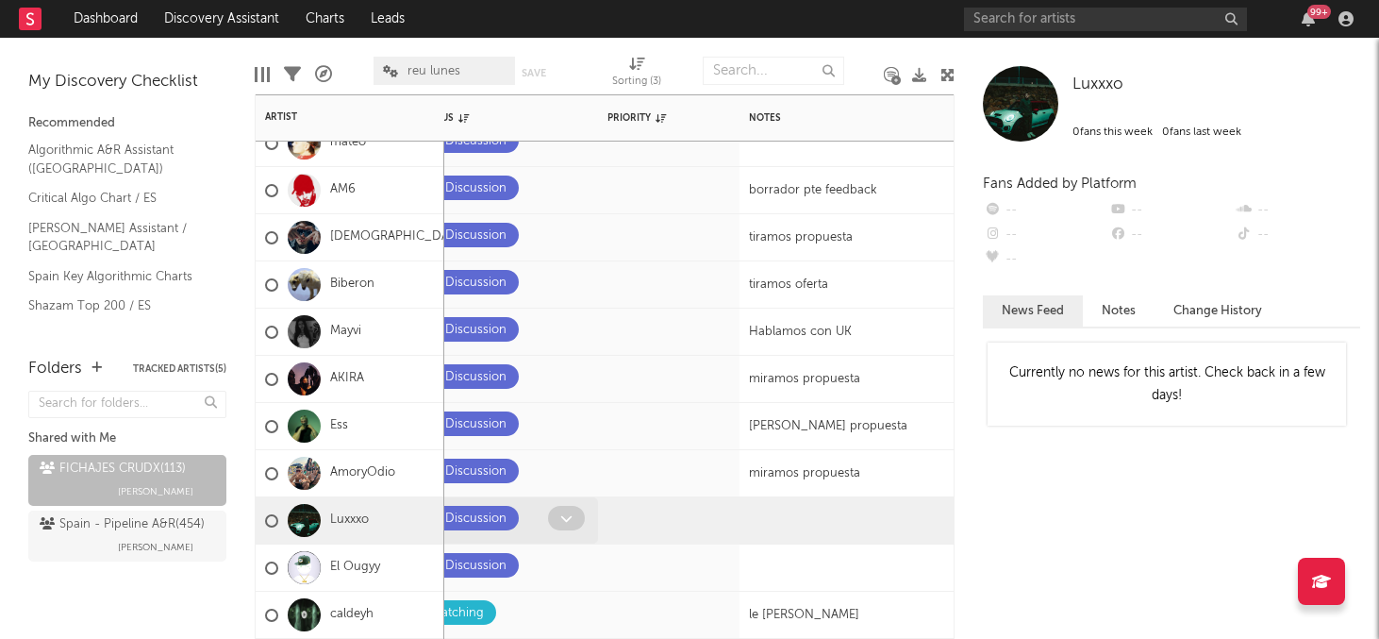
click at [573, 515] on span at bounding box center [566, 518] width 37 height 25
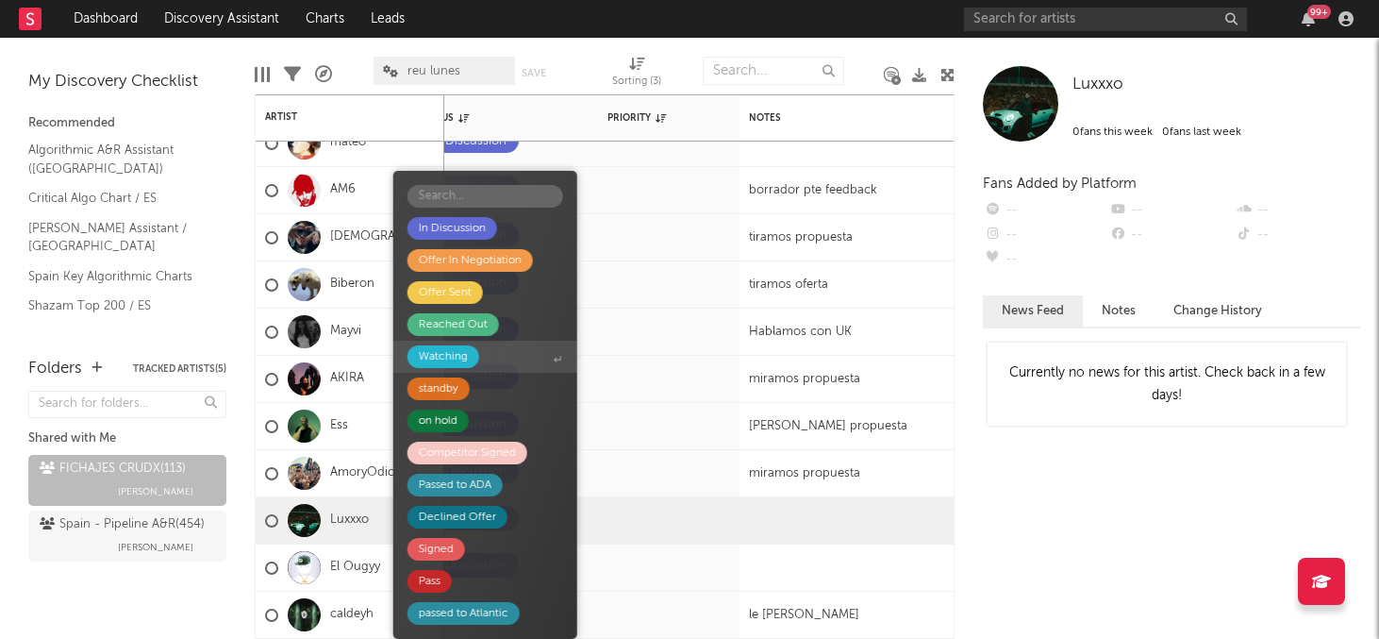
click at [445, 354] on div "Watching" at bounding box center [443, 356] width 49 height 23
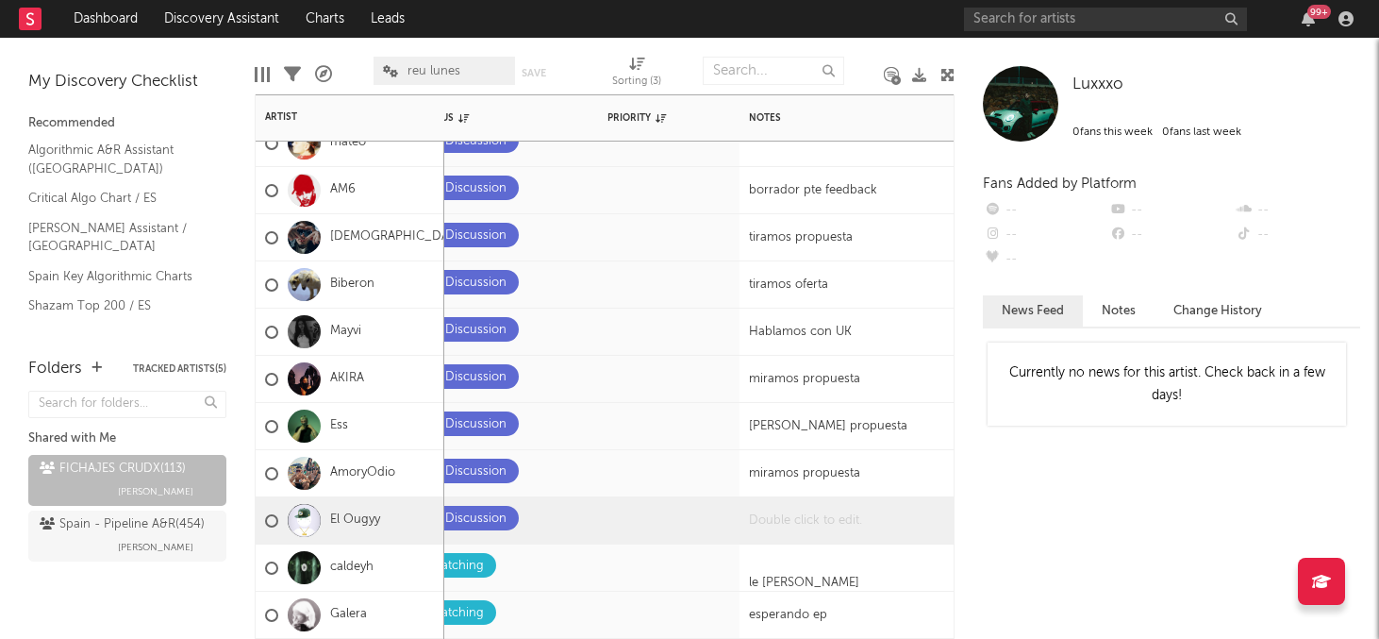
click at [792, 517] on div at bounding box center [858, 520] width 236 height 46
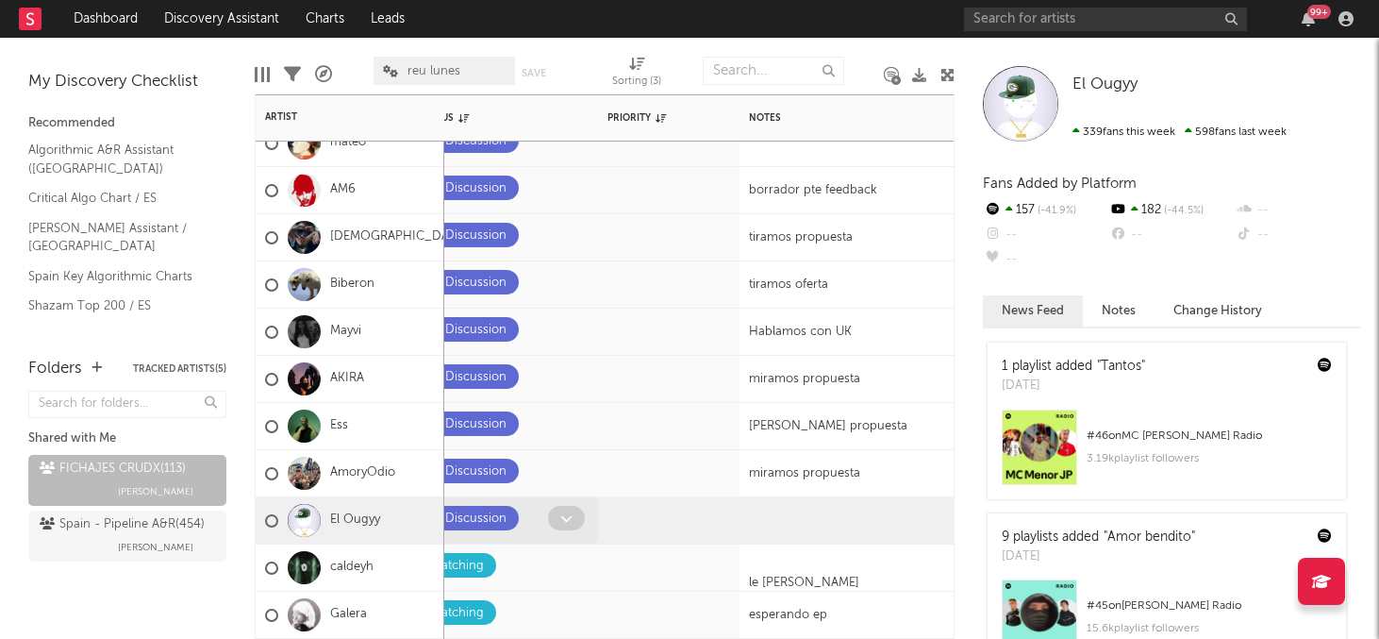
click at [569, 517] on icon at bounding box center [566, 518] width 12 height 12
click at [556, 519] on span at bounding box center [566, 518] width 37 height 25
click at [552, 530] on div at bounding box center [569, 520] width 42 height 29
click at [562, 514] on icon at bounding box center [566, 518] width 12 height 12
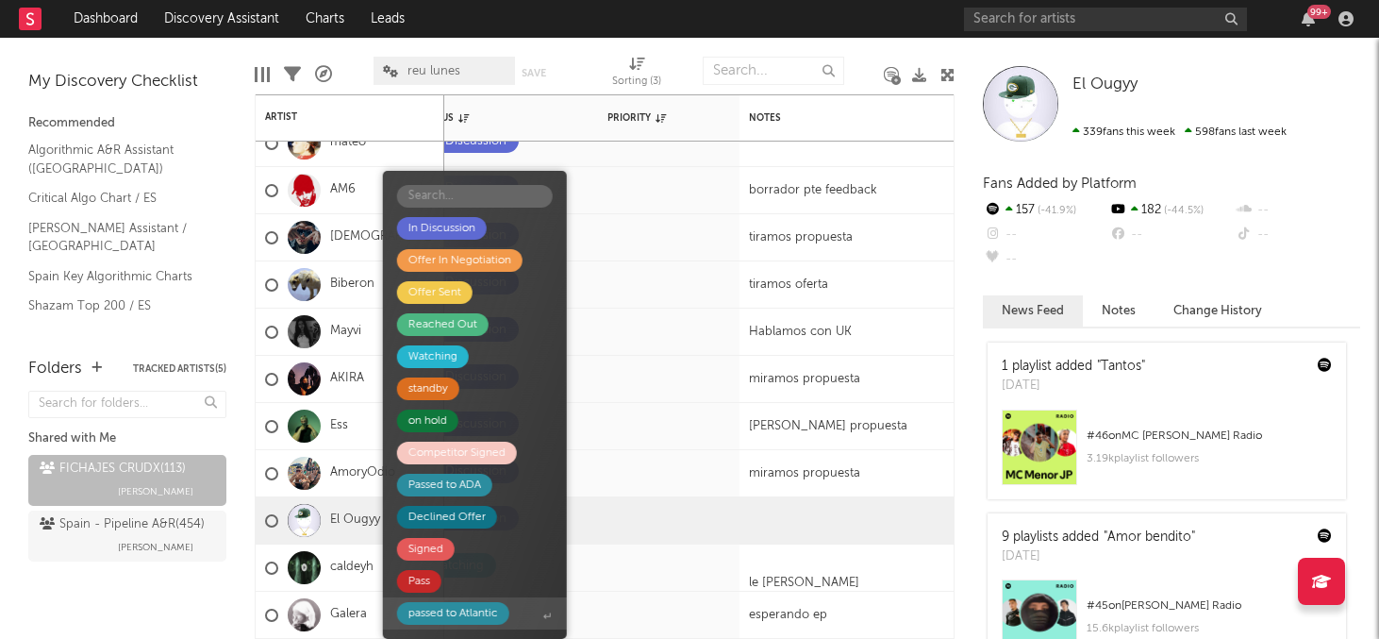
click at [468, 613] on div "passed to Atlantic" at bounding box center [453, 613] width 90 height 23
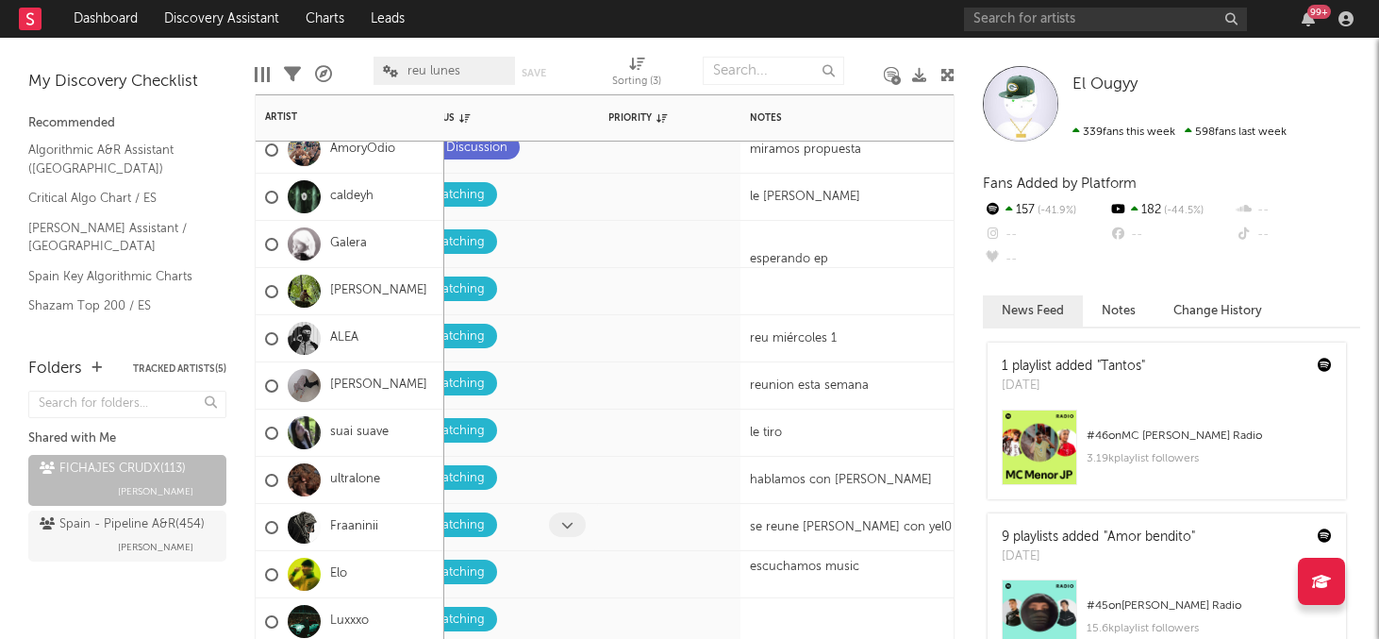
click at [566, 519] on icon at bounding box center [567, 525] width 12 height 12
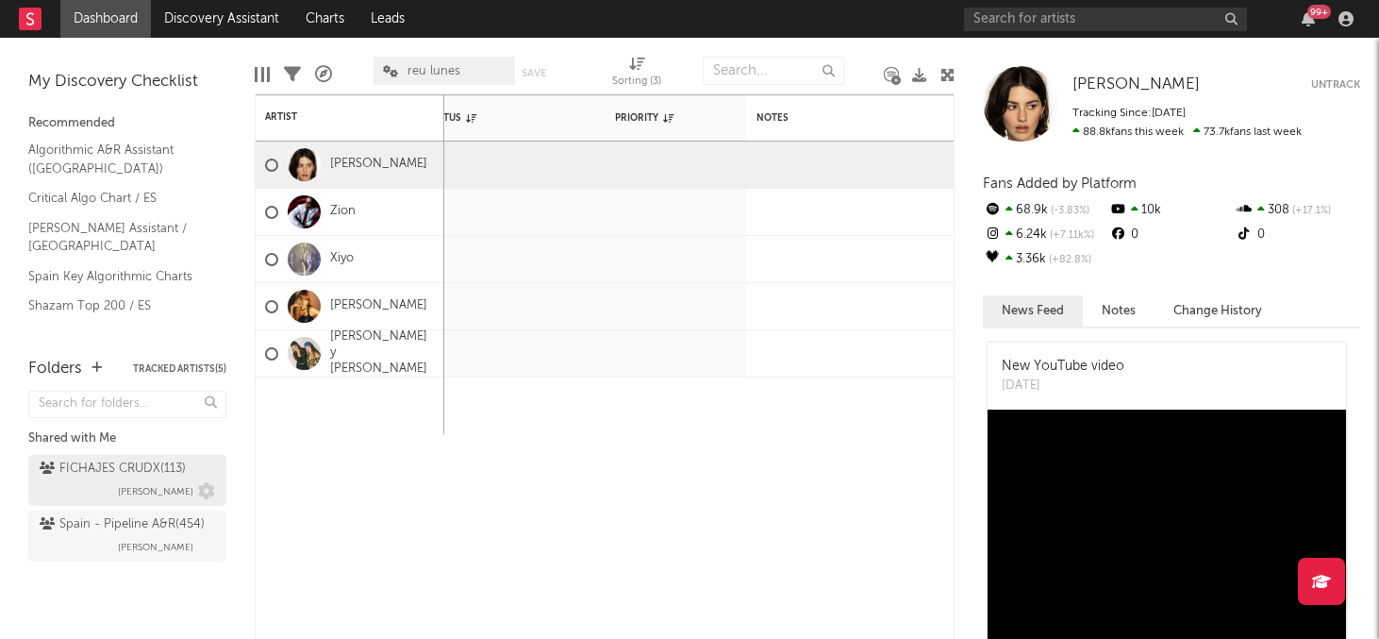
click at [83, 474] on div "FICHAJES CRUDX ( 113 )" at bounding box center [113, 469] width 146 height 23
click at [113, 473] on div "FICHAJES CRUDX ( 113 )" at bounding box center [113, 469] width 146 height 23
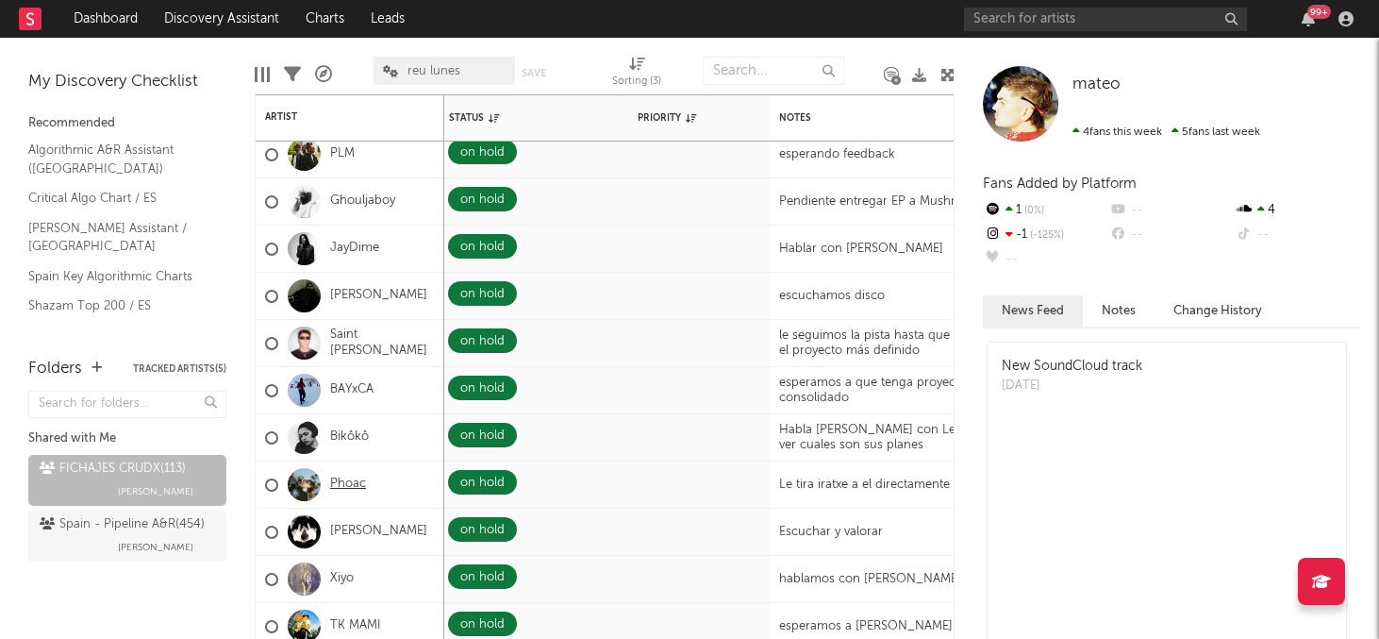
click at [355, 486] on link "Phoac" at bounding box center [348, 484] width 36 height 16
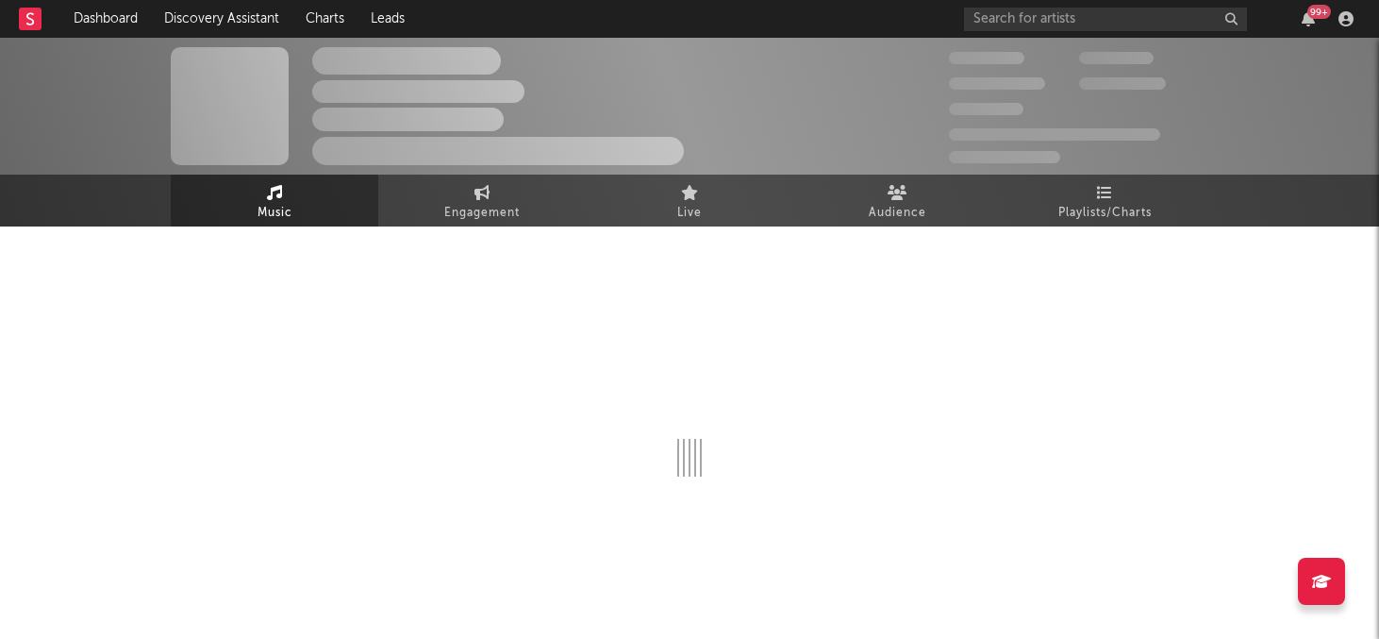
select select "6m"
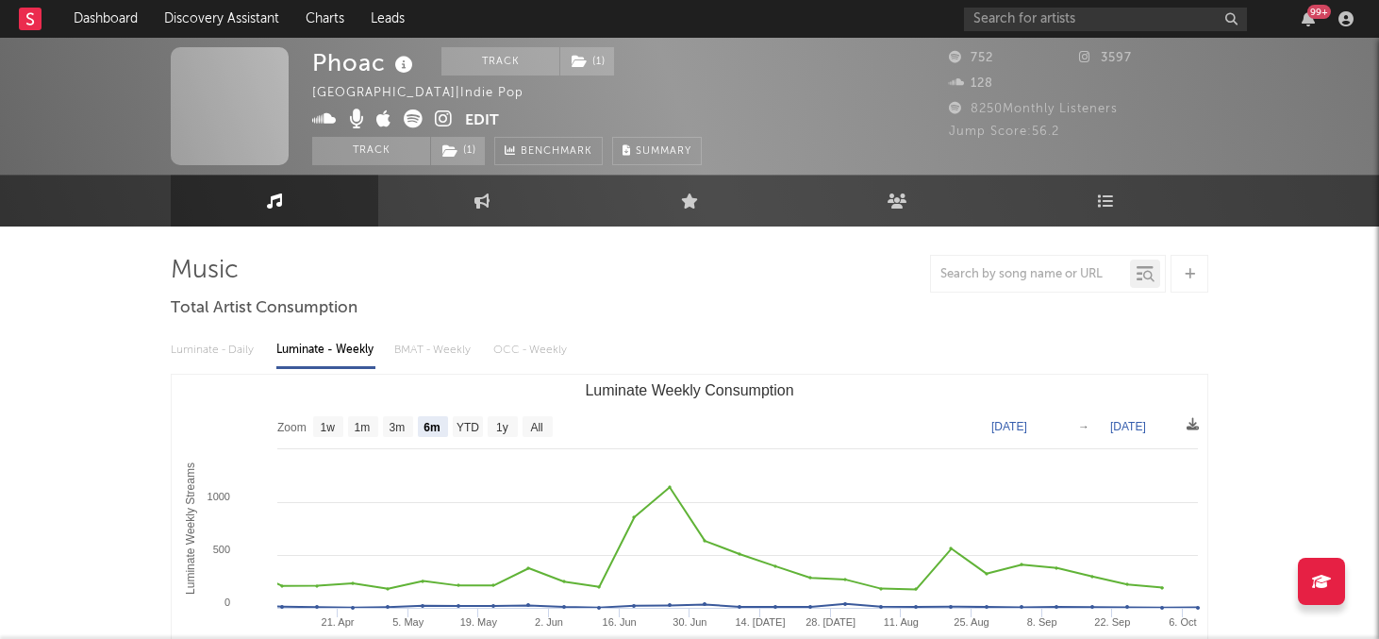
scroll to position [1, 0]
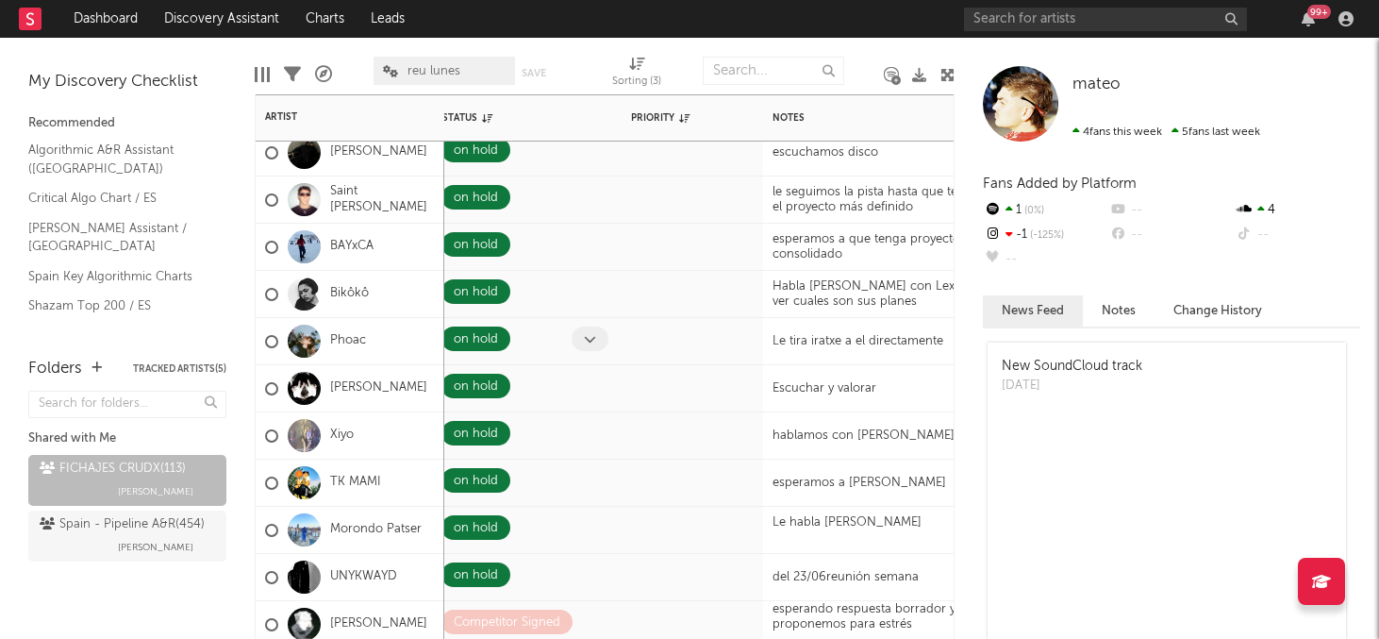
click at [586, 341] on icon at bounding box center [590, 339] width 12 height 12
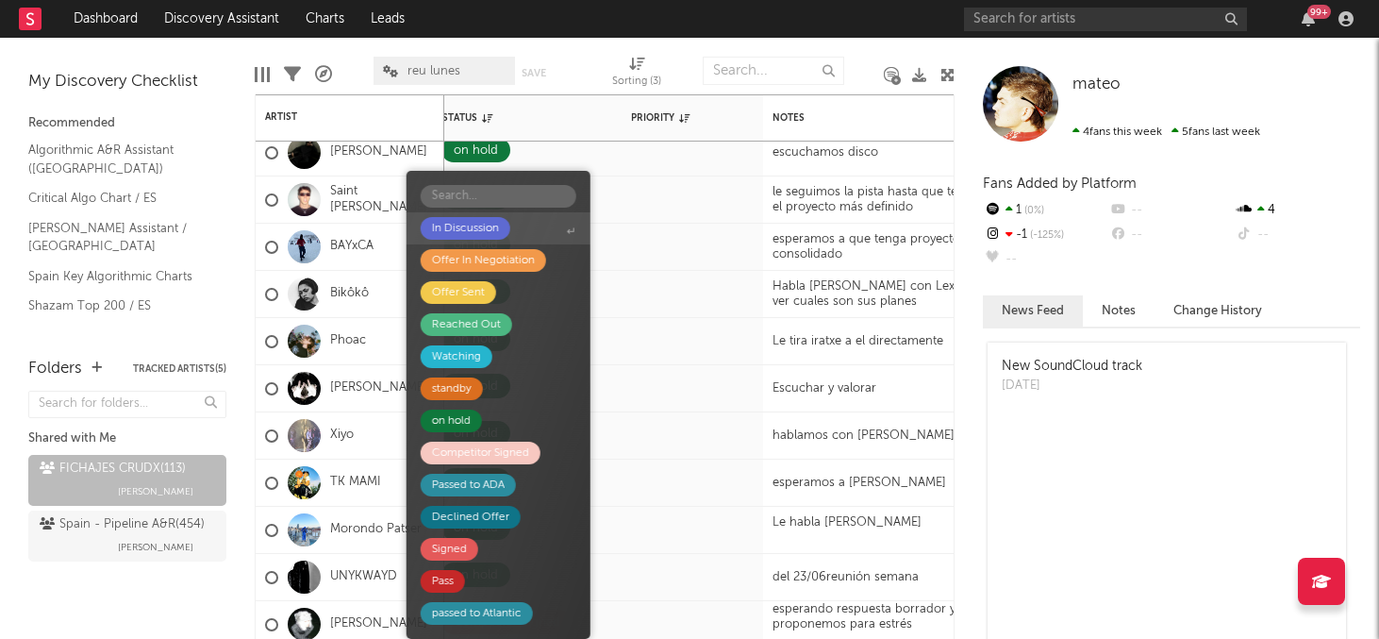
click at [515, 228] on span "In Discussion" at bounding box center [499, 228] width 184 height 32
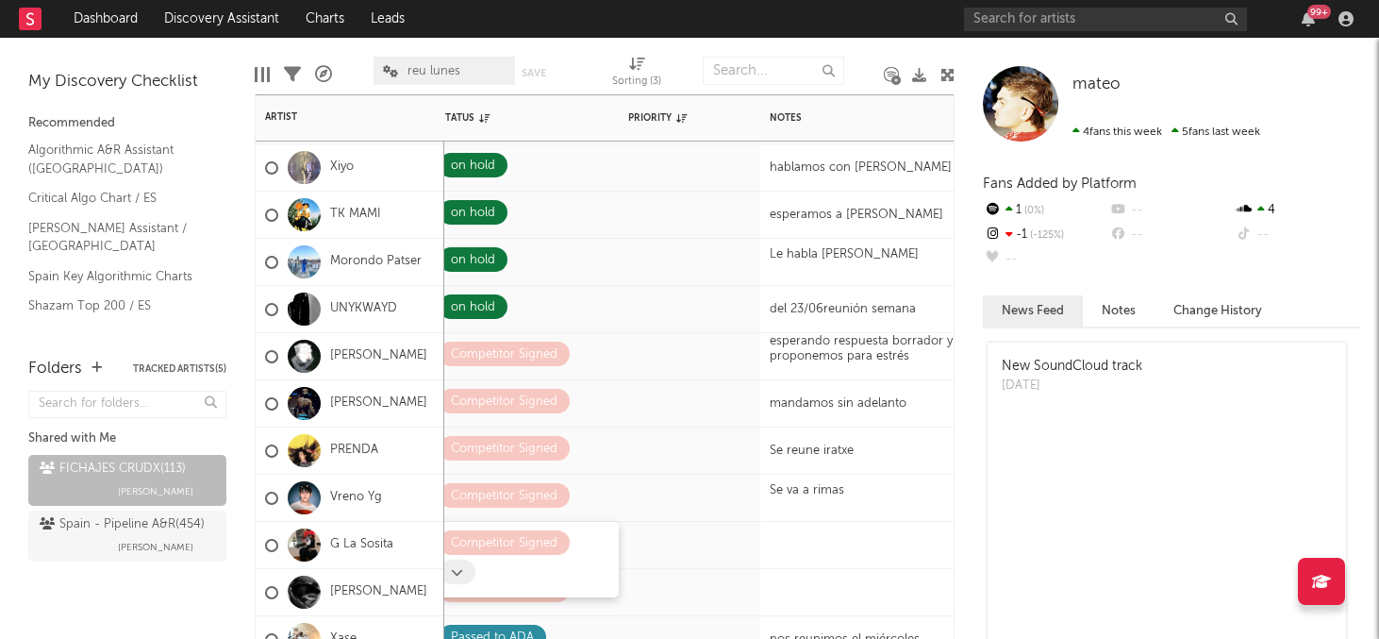
click at [454, 573] on icon at bounding box center [457, 572] width 12 height 12
click at [457, 570] on icon at bounding box center [457, 572] width 12 height 12
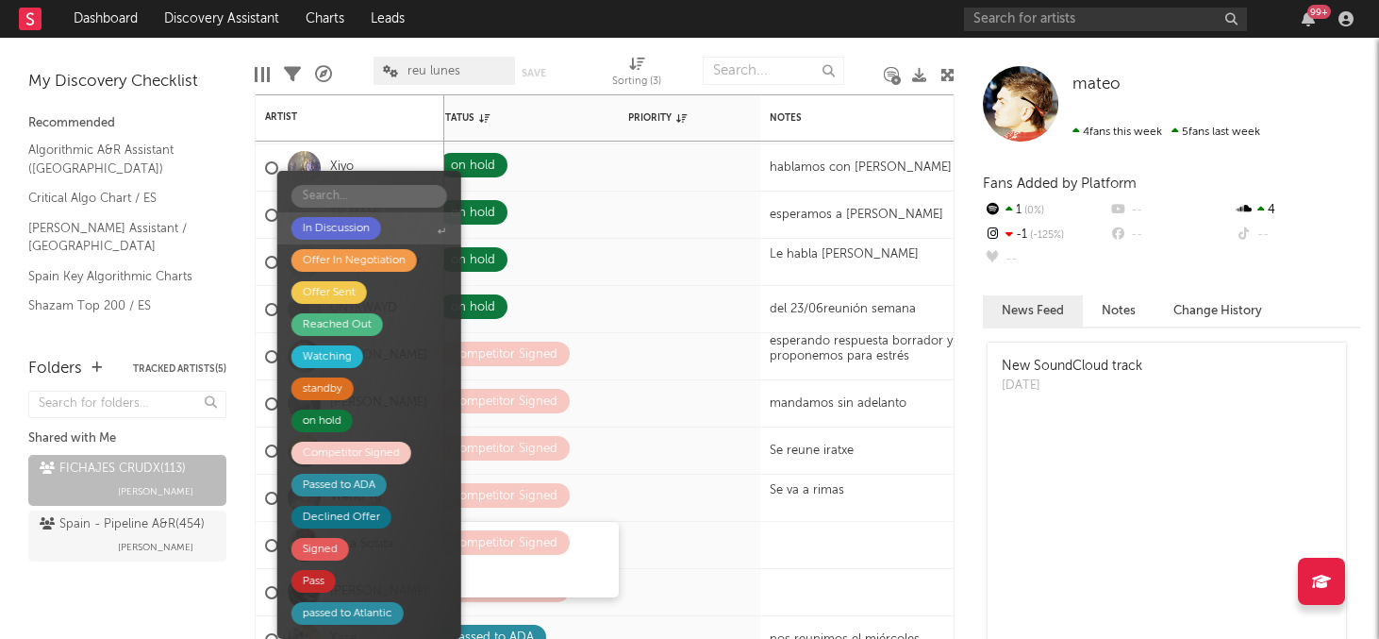
click at [345, 227] on div "In Discussion" at bounding box center [336, 228] width 67 height 23
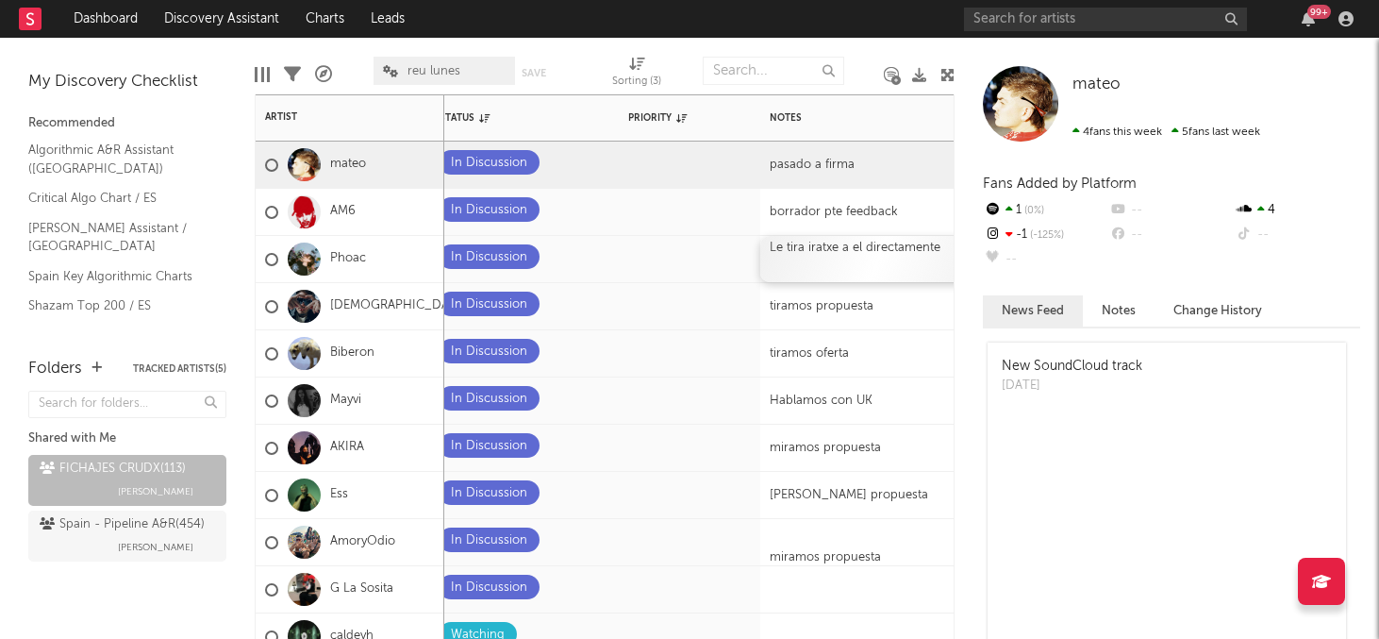
click at [830, 246] on div "Le tira iratxe a el directamente" at bounding box center [878, 259] width 236 height 46
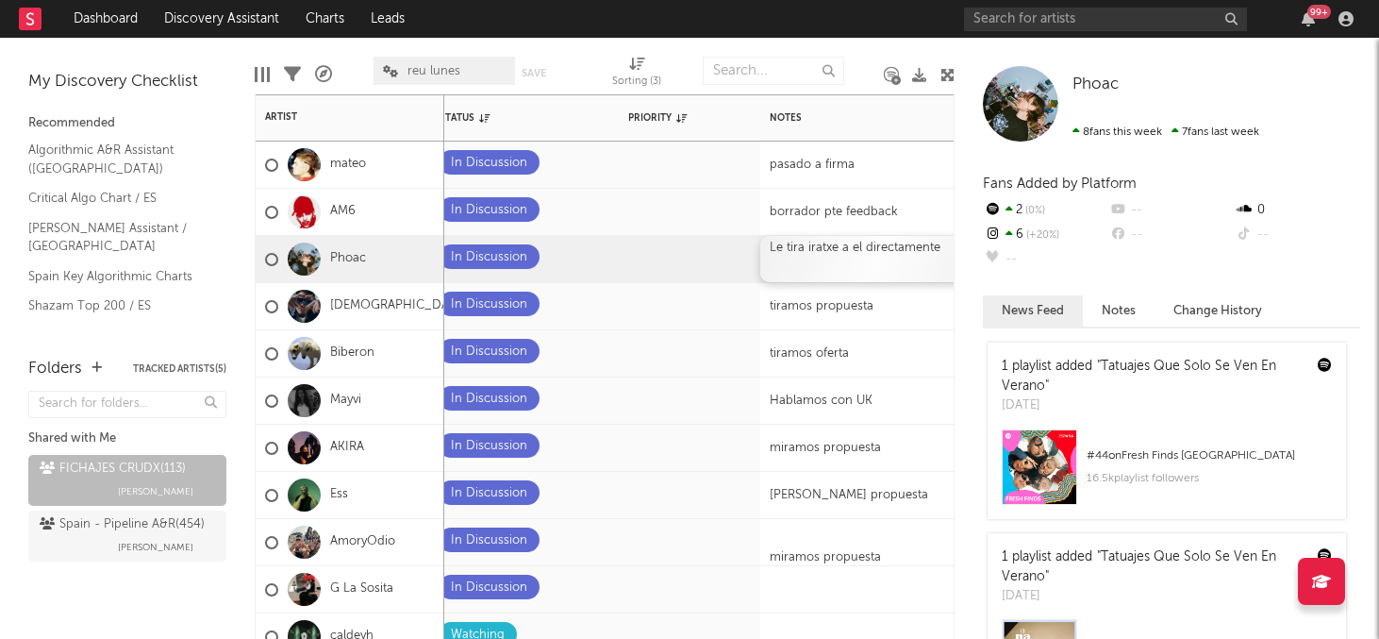
click at [788, 246] on div "Le tira iratxe a el directamente" at bounding box center [878, 259] width 236 height 46
